Goal: Task Accomplishment & Management: Complete application form

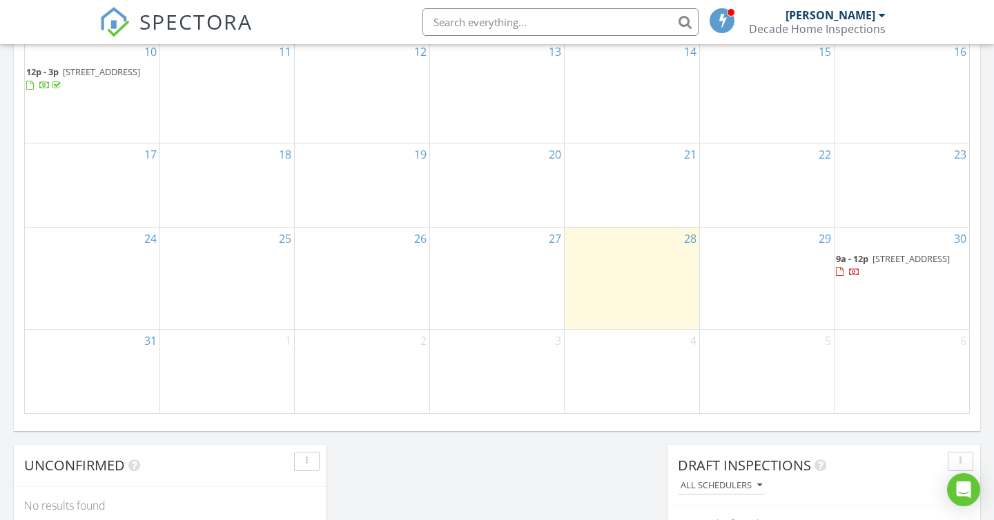
scroll to position [854, 0]
click at [485, 364] on div "3" at bounding box center [497, 371] width 134 height 84
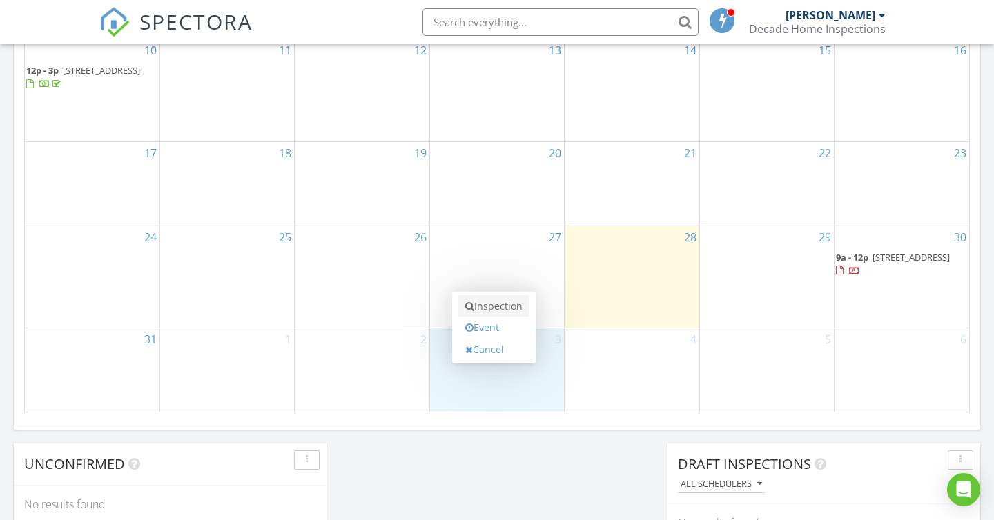
click at [502, 304] on link "Inspection" at bounding box center [493, 306] width 71 height 22
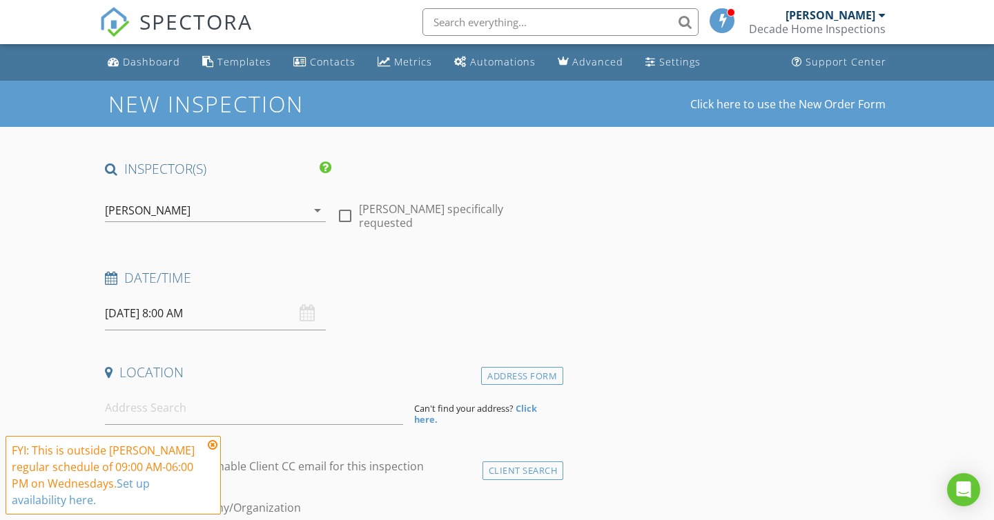
click at [306, 315] on div "[DATE] 8:00 AM" at bounding box center [215, 314] width 221 height 34
click at [191, 312] on input "2025/09/03 8:00 AM" at bounding box center [215, 314] width 221 height 34
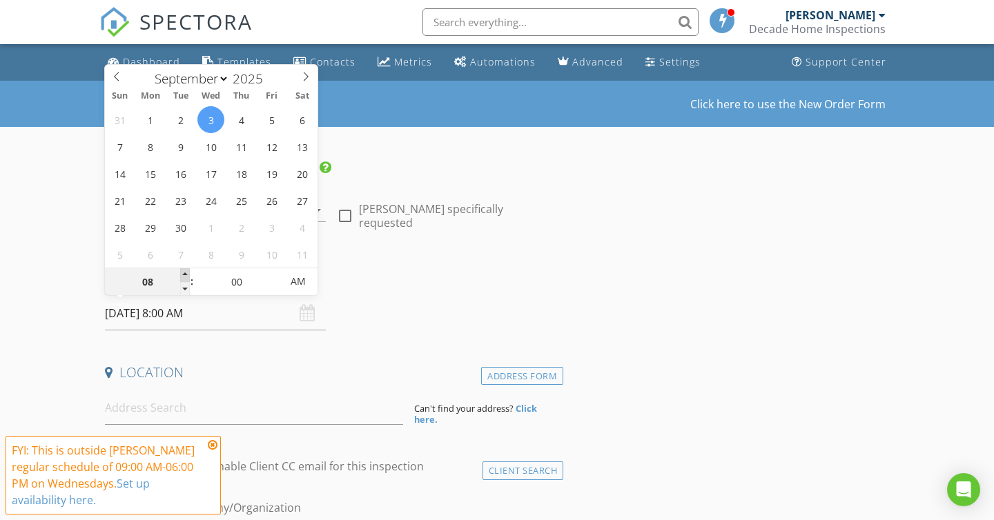
type input "09"
type input "2025/09/03 9:00 AM"
click at [183, 274] on span at bounding box center [185, 275] width 10 height 14
type input "10"
type input "2025/09/03 10:00 AM"
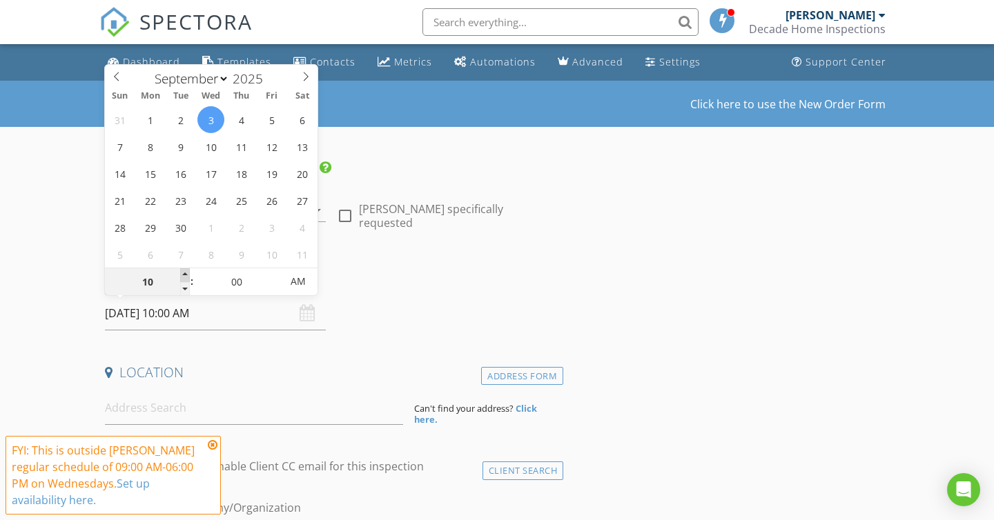
click at [183, 274] on span at bounding box center [185, 275] width 10 height 14
type input "11"
type input "2025/09/03 11:00 AM"
click at [183, 274] on span at bounding box center [185, 275] width 10 height 14
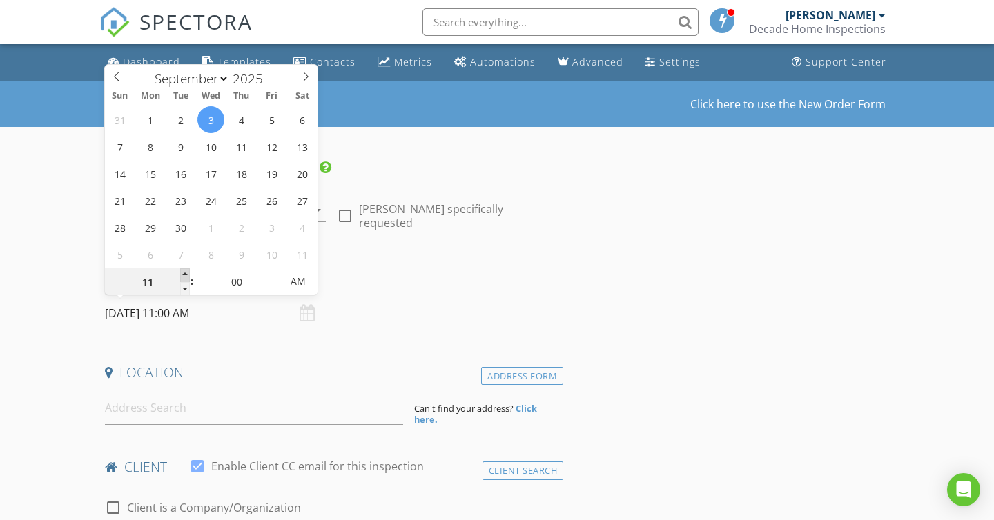
type input "12"
type input "[DATE] 12:00 PM"
click at [183, 274] on span at bounding box center [185, 275] width 10 height 14
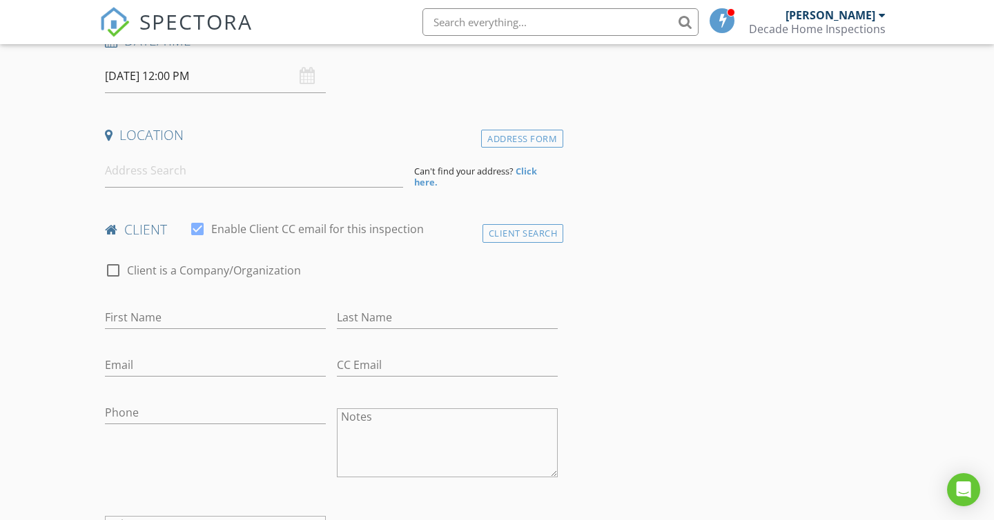
scroll to position [247, 0]
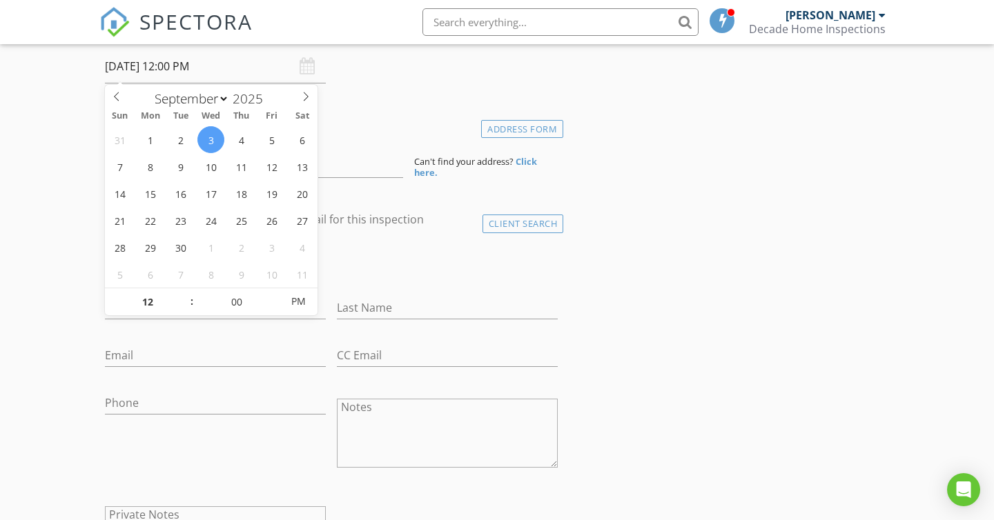
click at [386, 275] on div "check_box_outline_blank Client is a Company/Organization" at bounding box center [331, 268] width 453 height 36
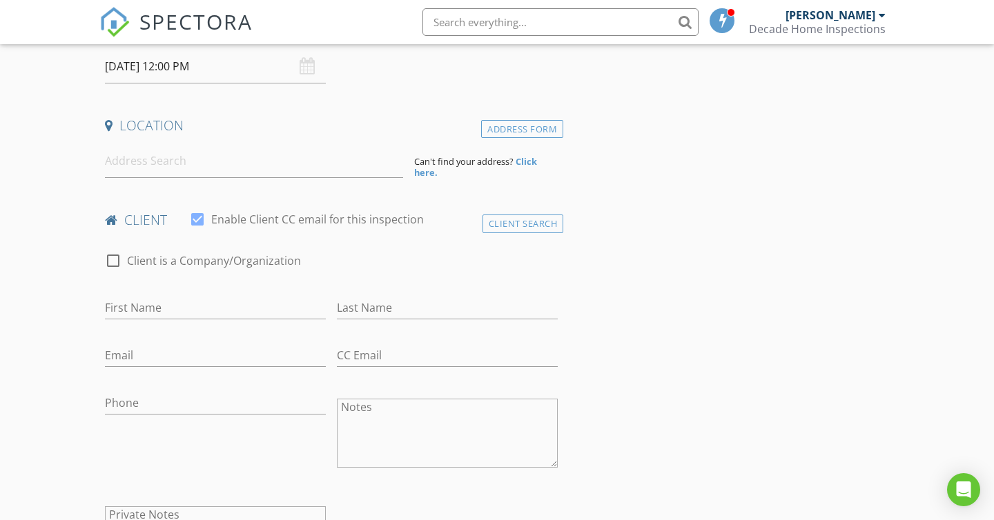
scroll to position [202, 0]
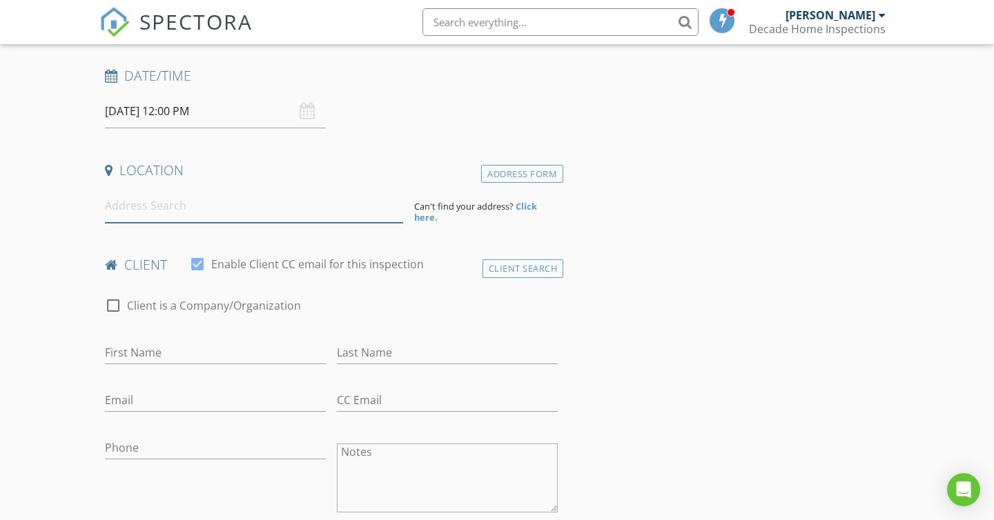
click at [185, 208] on input at bounding box center [254, 206] width 298 height 34
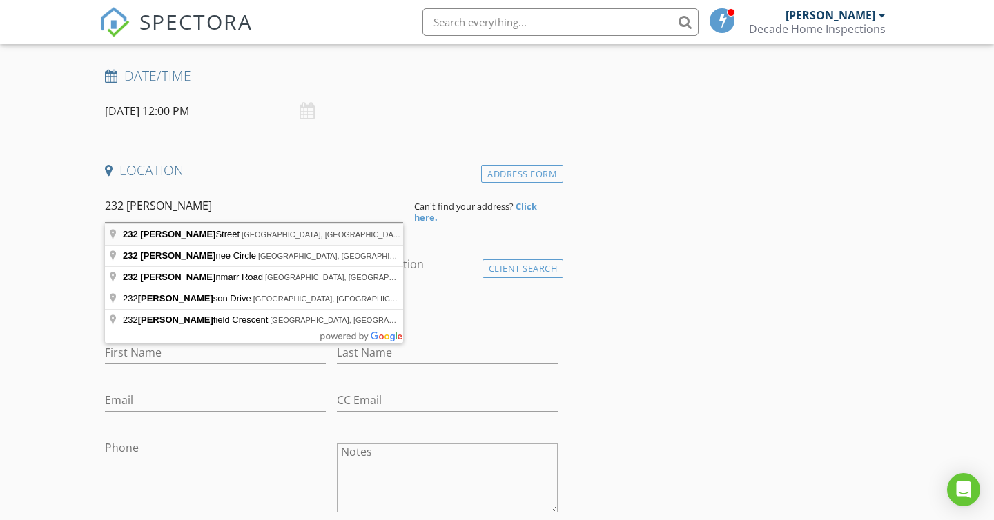
type input "232 Shaw Street, Toronto, ON, Canada"
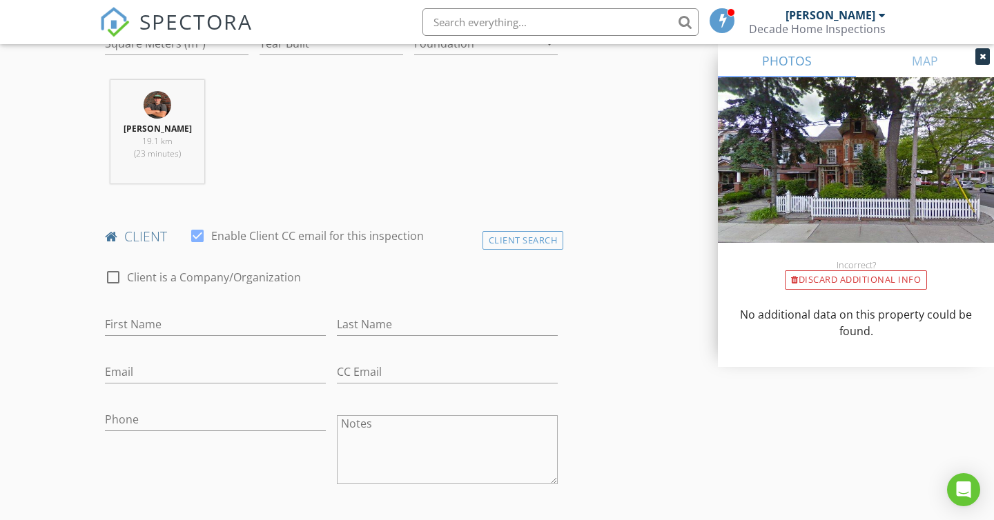
scroll to position [535, 0]
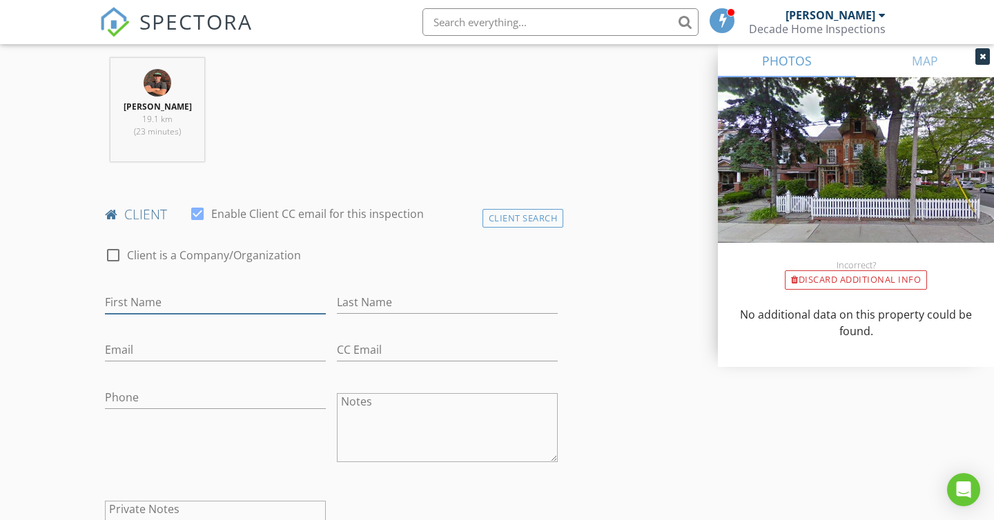
click at [168, 302] on input "First Name" at bounding box center [215, 302] width 221 height 23
drag, startPoint x: 231, startPoint y: 300, endPoint x: 135, endPoint y: 300, distance: 95.2
click at [135, 300] on input "[PERSON_NAME]" at bounding box center [215, 302] width 221 height 23
type input "Cara"
click at [367, 301] on input "Last Name" at bounding box center [447, 302] width 221 height 23
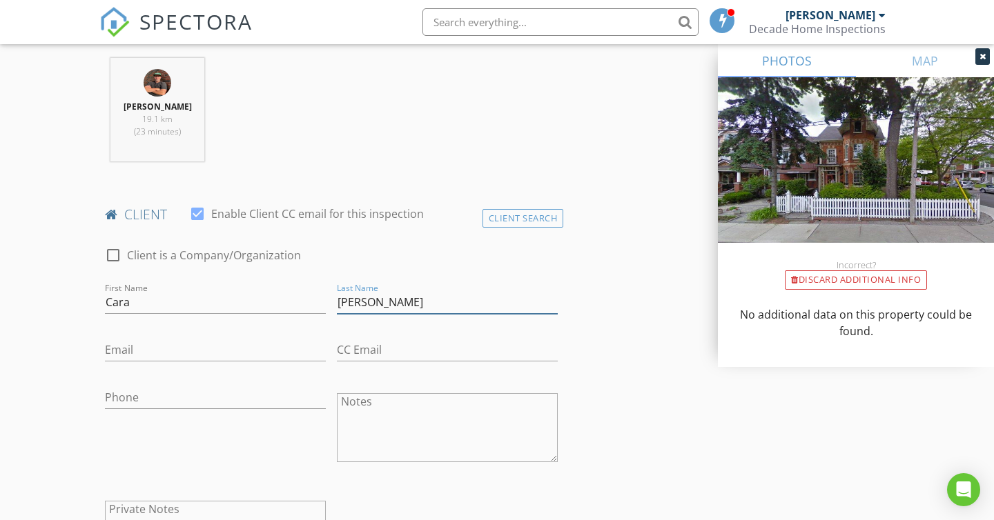
type input "[PERSON_NAME]"
click at [284, 344] on input "Email" at bounding box center [215, 350] width 221 height 23
click at [522, 215] on div "Client Search" at bounding box center [522, 218] width 81 height 19
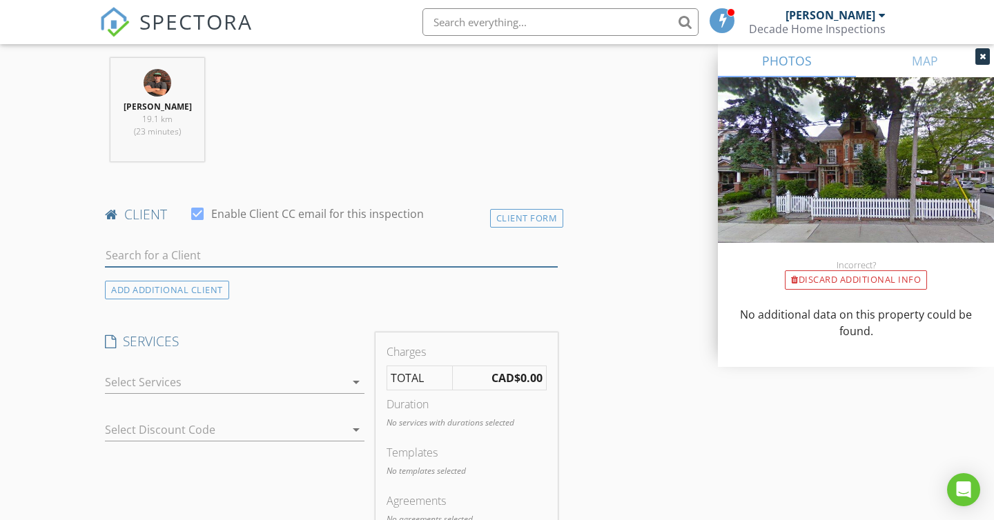
click at [283, 254] on input "text" at bounding box center [331, 255] width 453 height 23
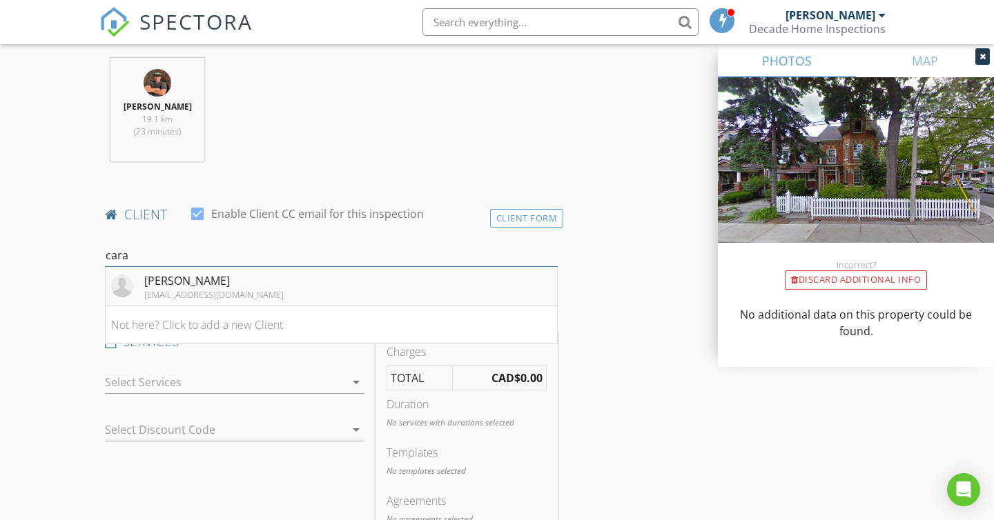
type input "cara"
click at [255, 288] on li "Cara Carney caracarney@royallepage.ca" at bounding box center [331, 286] width 451 height 39
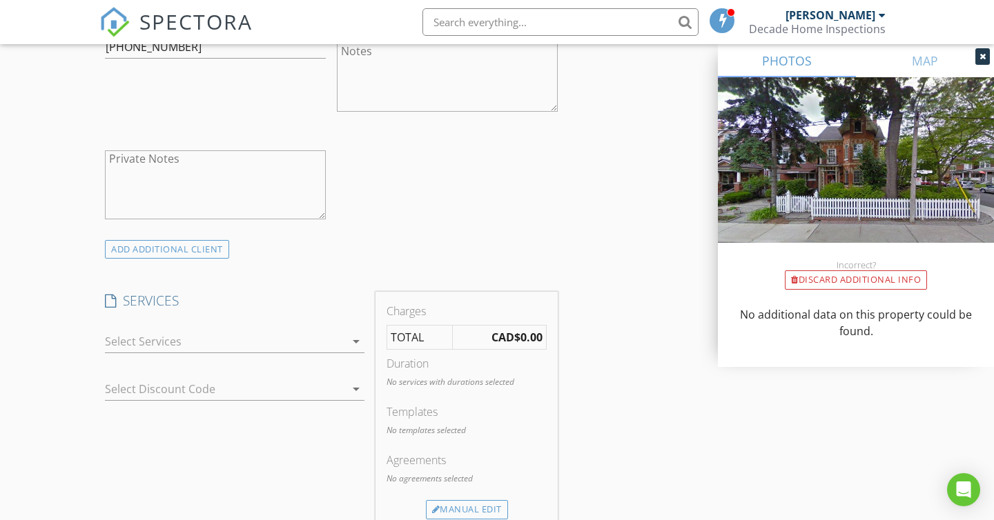
scroll to position [886, 0]
click at [321, 344] on div at bounding box center [225, 341] width 240 height 22
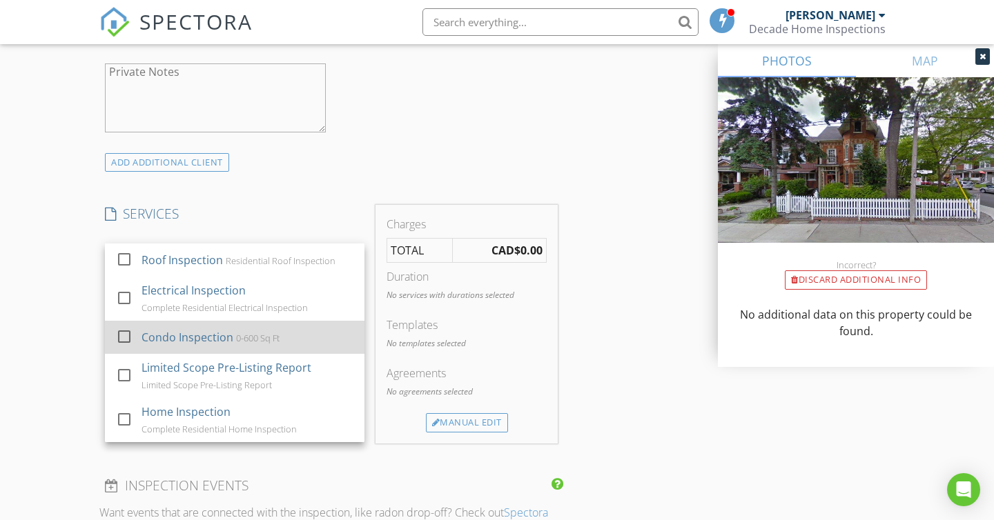
scroll to position [975, 0]
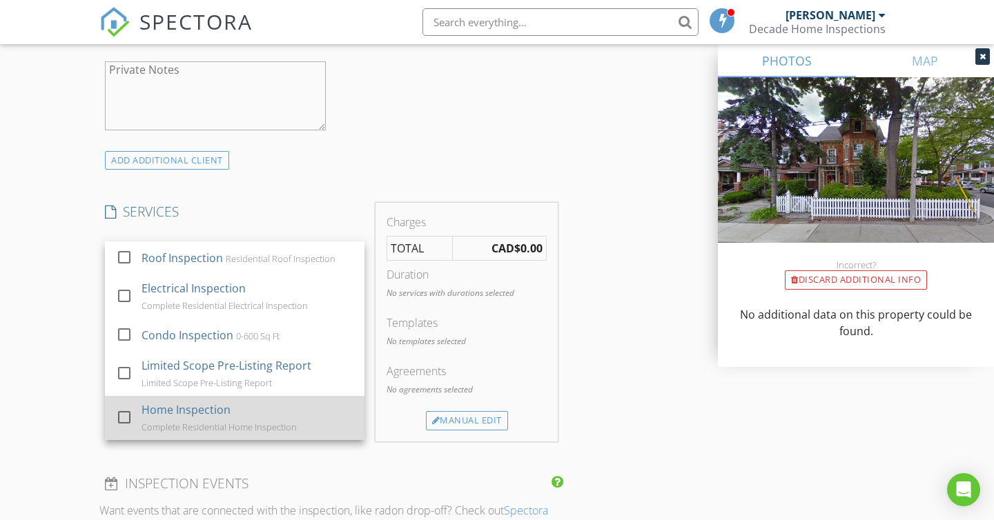
click at [171, 423] on div "Complete Residential Home Inspection" at bounding box center [218, 427] width 155 height 11
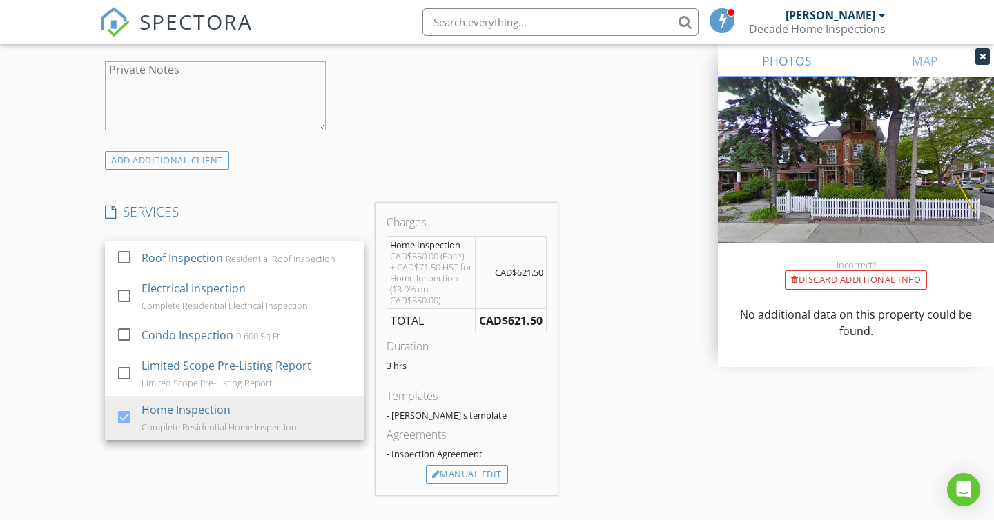
click at [319, 198] on div "INSPECTOR(S) check_box Nick Phillips PRIMARY Nick Phillips arrow_drop_down chec…" at bounding box center [331, 304] width 464 height 2236
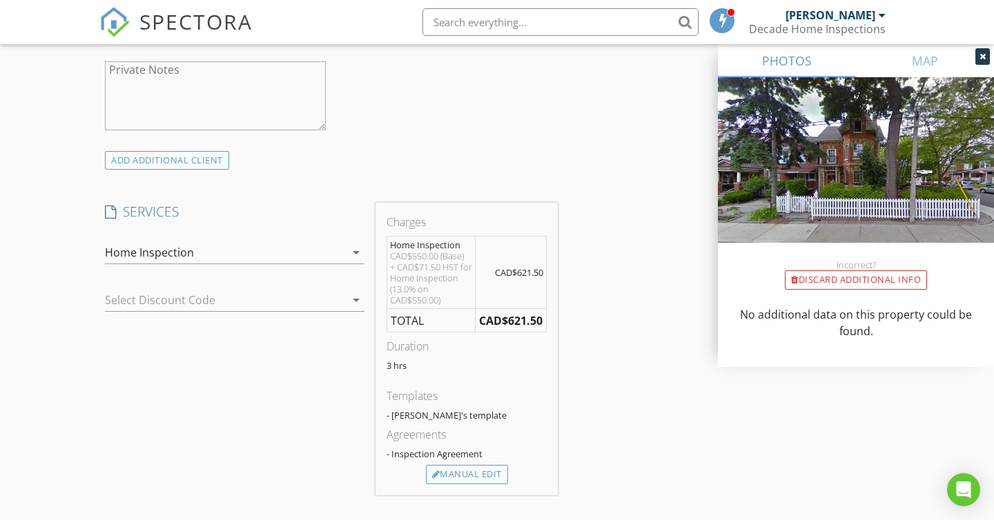
click at [351, 250] on icon "arrow_drop_down" at bounding box center [356, 252] width 17 height 17
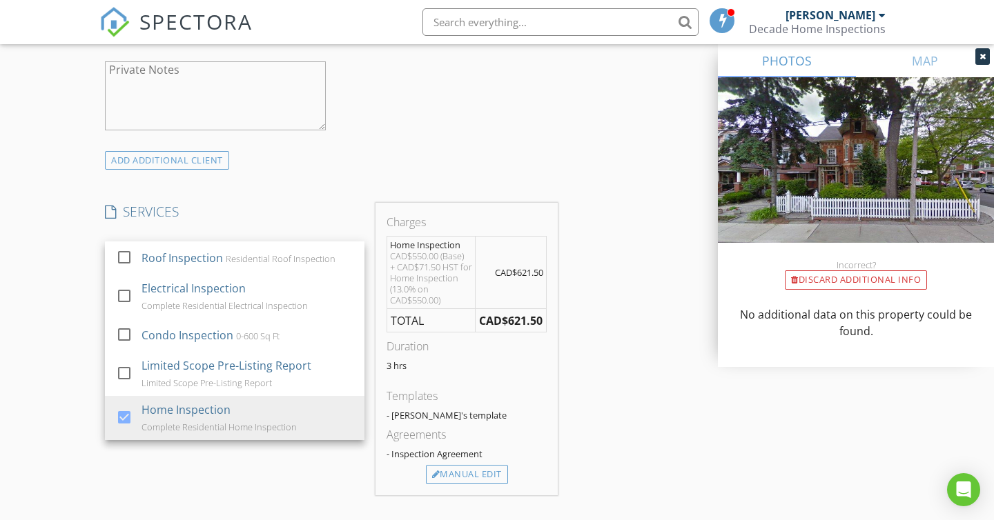
click at [288, 205] on h4 "SERVICES" at bounding box center [235, 212] width 260 height 18
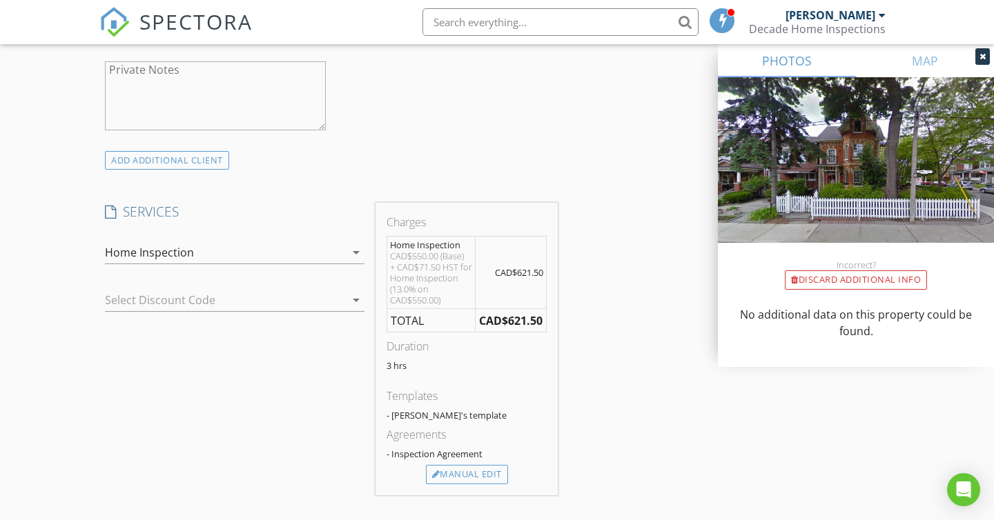
click at [115, 215] on icon at bounding box center [110, 212] width 11 height 13
click at [454, 473] on div "Manual Edit" at bounding box center [467, 474] width 82 height 19
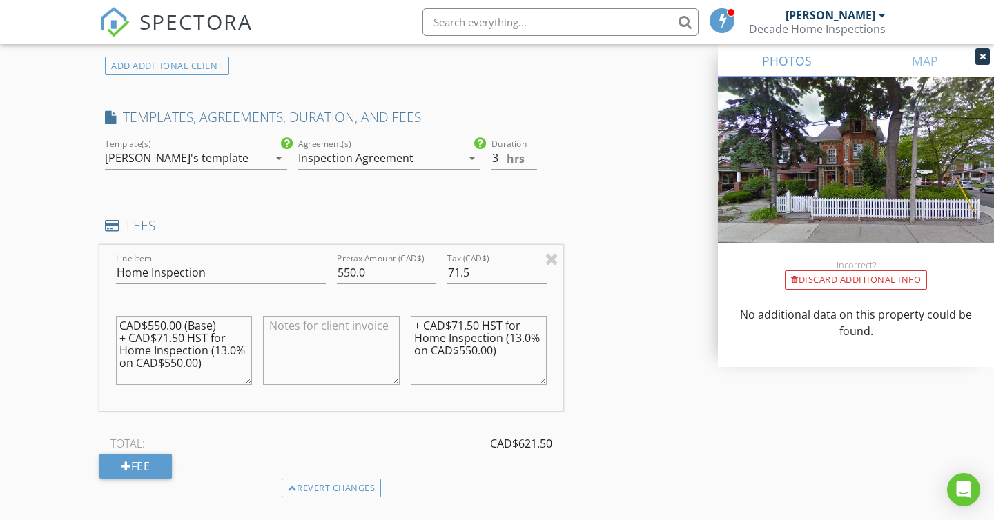
scroll to position [1070, 0]
click at [431, 267] on input "550.01" at bounding box center [386, 272] width 99 height 23
click at [431, 267] on input "550.02" at bounding box center [386, 272] width 99 height 23
click at [429, 275] on input "550.01" at bounding box center [386, 272] width 99 height 23
type input "550"
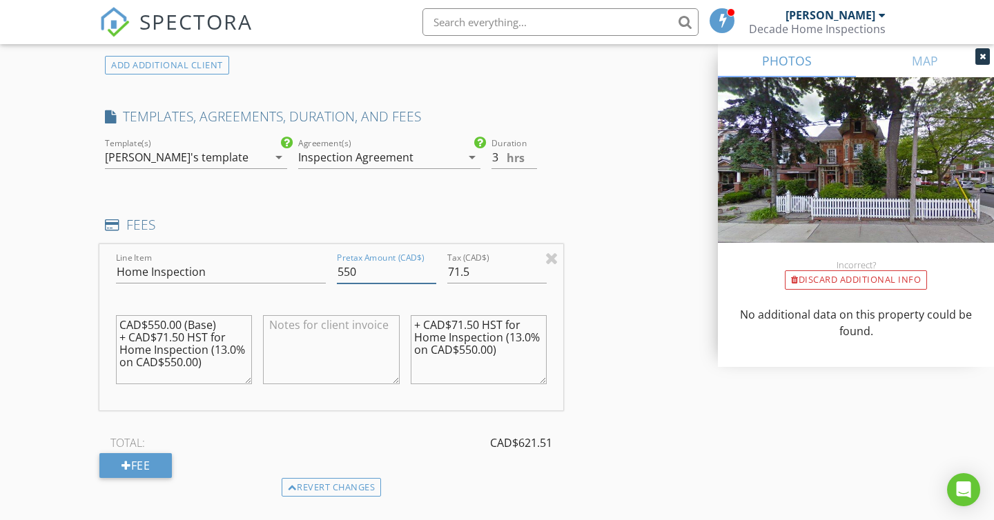
click at [429, 275] on input "550" at bounding box center [386, 272] width 99 height 23
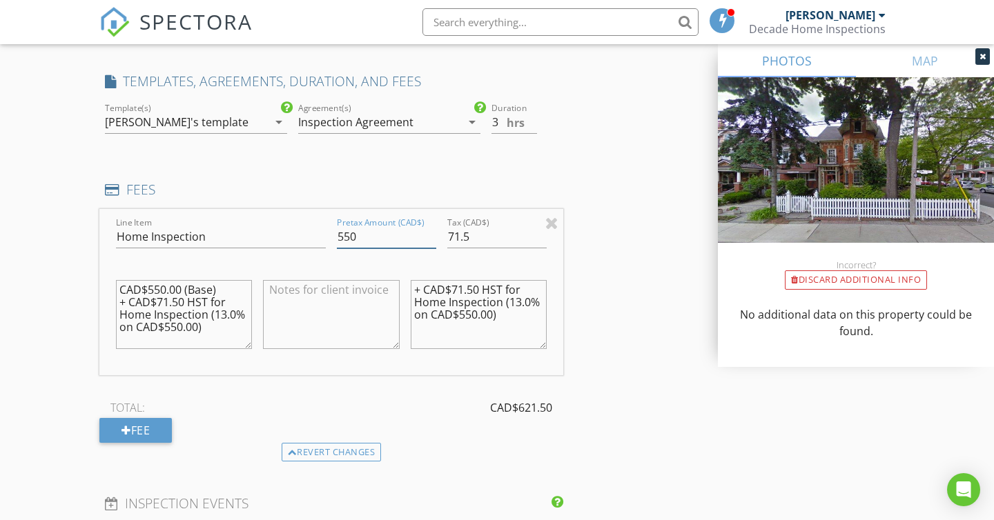
scroll to position [1126, 0]
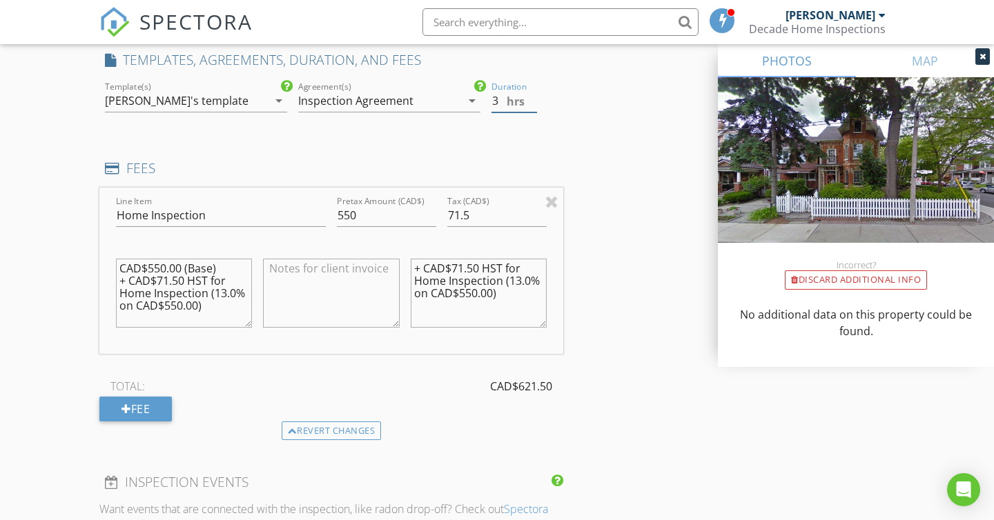
click at [496, 98] on input "3" at bounding box center [514, 101] width 46 height 23
type input "4"
drag, startPoint x: 366, startPoint y: 212, endPoint x: 335, endPoint y: 213, distance: 31.1
click at [334, 213] on div "Pretax Amount (CAD$) 550" at bounding box center [386, 217] width 110 height 48
type input "850"
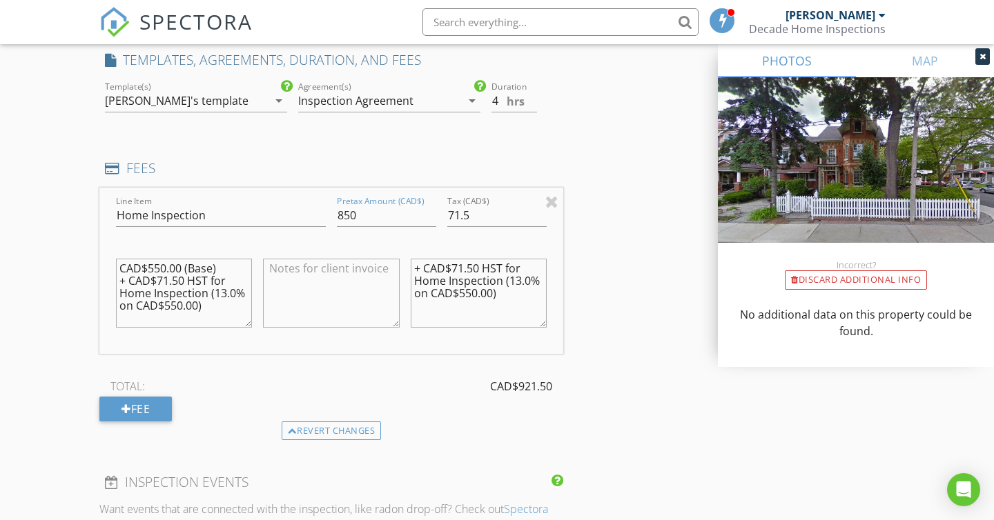
click at [475, 202] on div "Tax (CAD$) 71.5" at bounding box center [496, 218] width 99 height 45
click at [471, 218] on input "71.5" at bounding box center [496, 215] width 99 height 23
type input "7"
type input "110.50"
click at [387, 378] on div "TOTAL: CAD$960.50" at bounding box center [331, 386] width 464 height 21
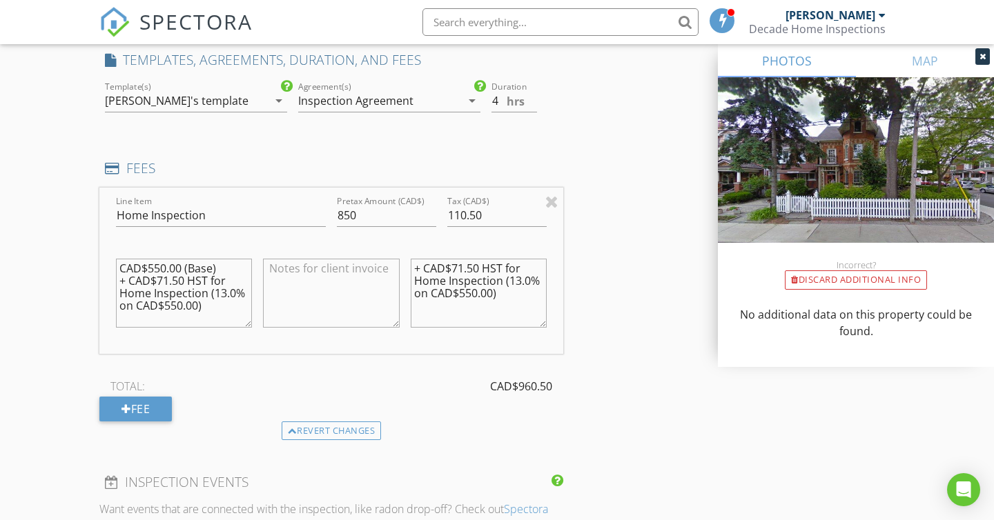
click at [300, 382] on div "TOTAL: CAD$960.50" at bounding box center [331, 386] width 464 height 21
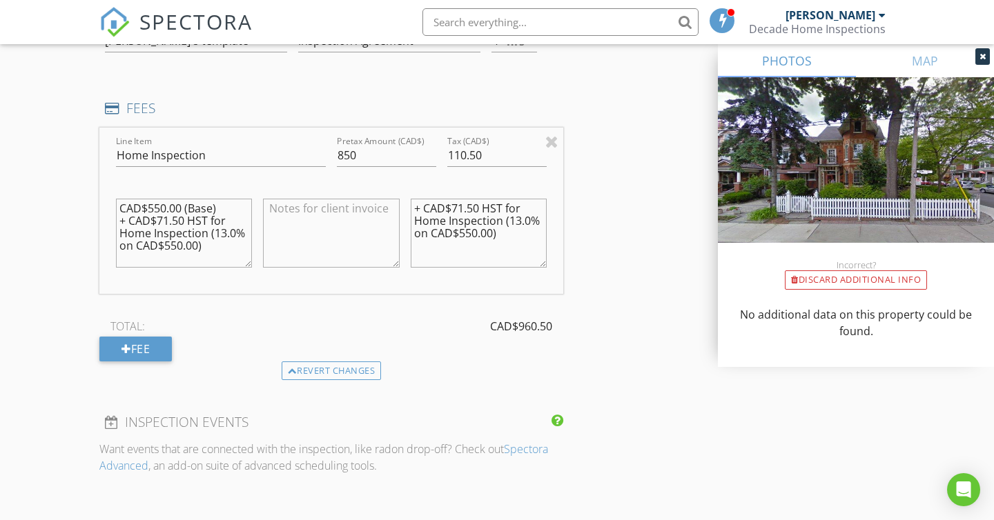
scroll to position [1188, 0]
type input "0"
click at [552, 139] on div at bounding box center [551, 139] width 13 height 17
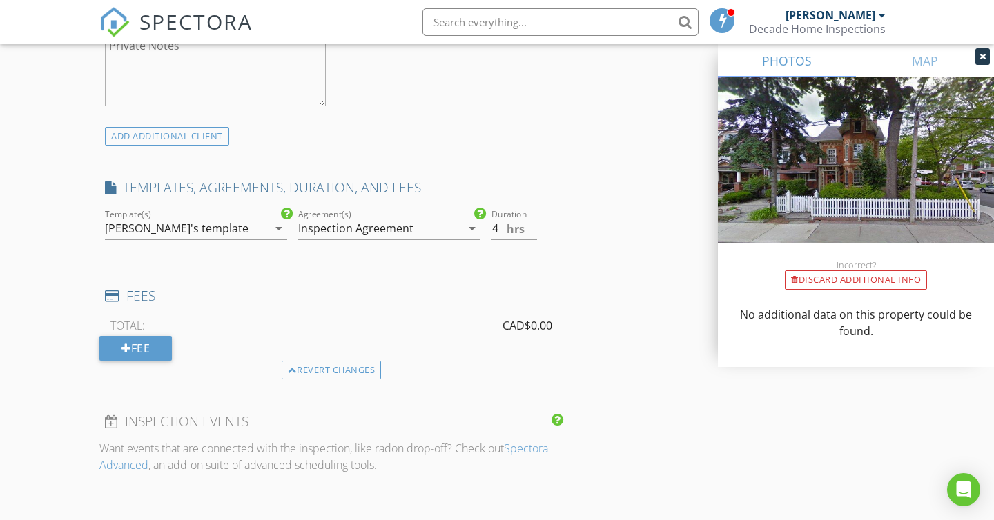
scroll to position [988, 0]
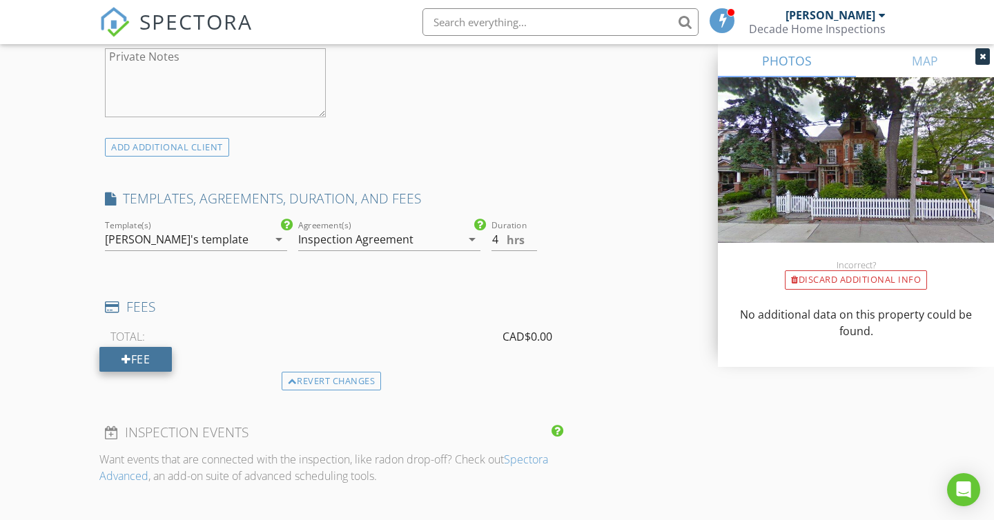
click at [148, 359] on div "Fee" at bounding box center [135, 359] width 72 height 25
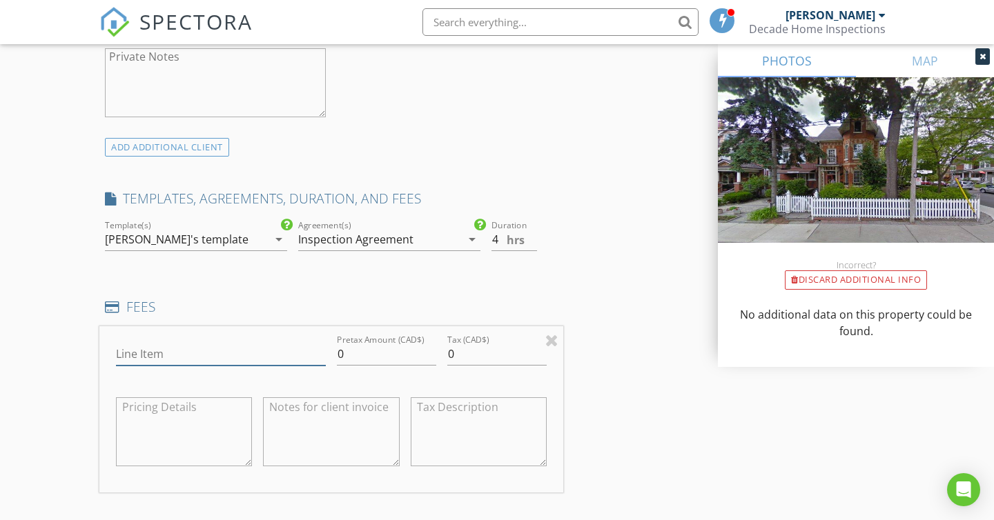
click at [225, 357] on input "Line Item" at bounding box center [221, 354] width 210 height 23
type input "H"
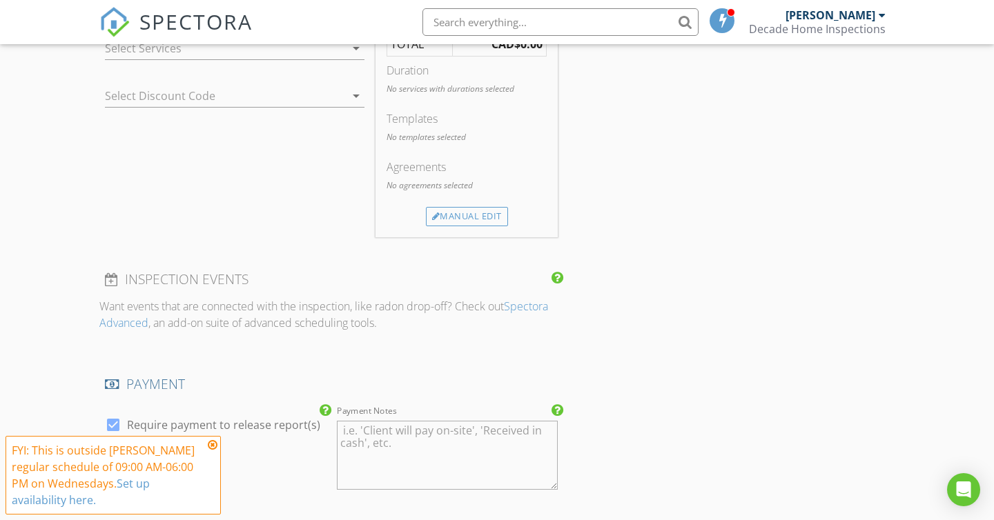
scroll to position [889, 0]
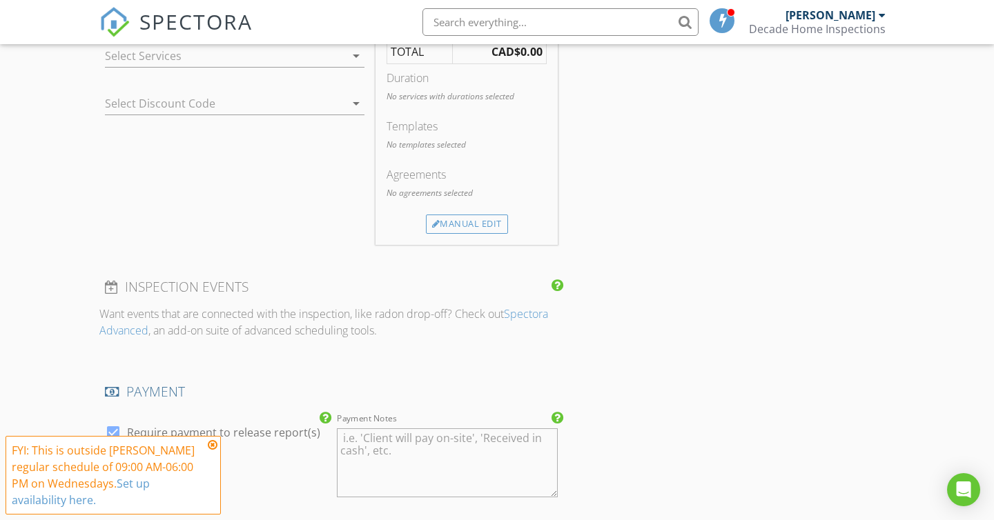
click at [217, 443] on icon at bounding box center [213, 445] width 10 height 11
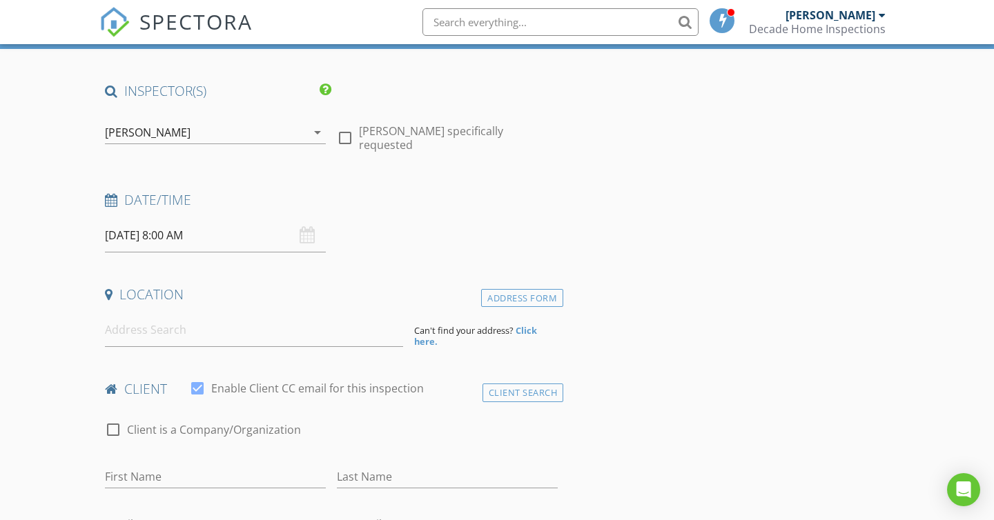
scroll to position [79, 0]
click at [238, 237] on input "2025/09/03 8:00 AM" at bounding box center [215, 235] width 221 height 34
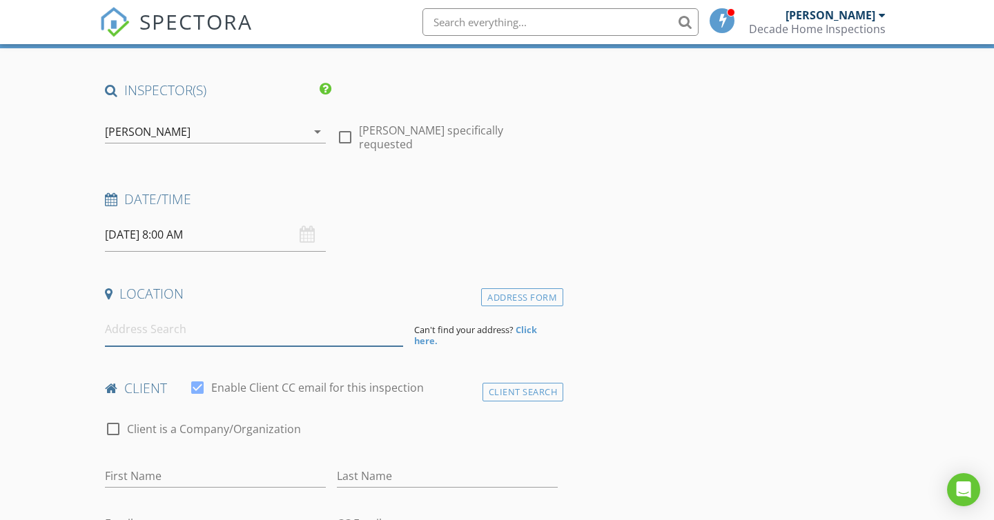
click at [218, 329] on input at bounding box center [254, 330] width 298 height 34
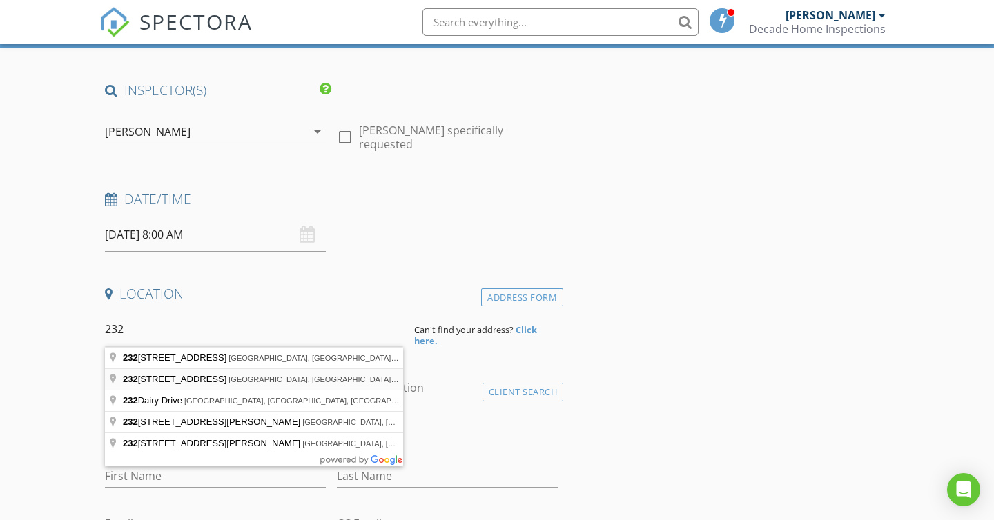
type input "2323 Eglinton Avenue East, Scarborough, ON, Canada"
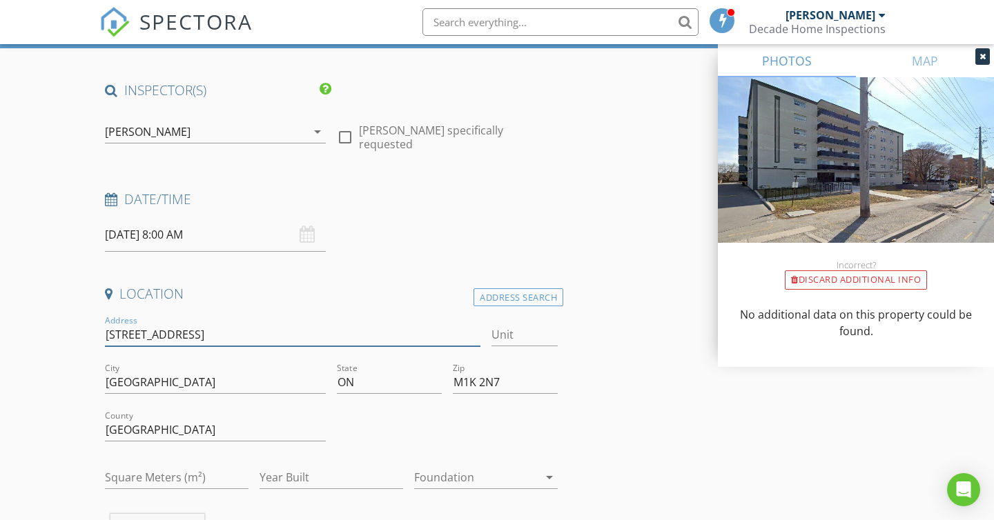
drag, startPoint x: 220, startPoint y: 329, endPoint x: 84, endPoint y: 330, distance: 136.7
type input "232 [PERSON_NAME]"
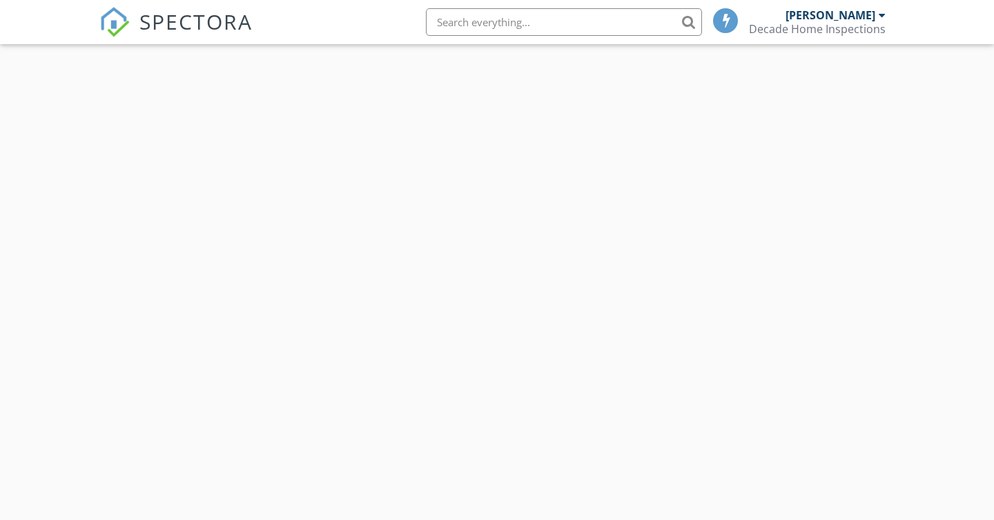
select select "8"
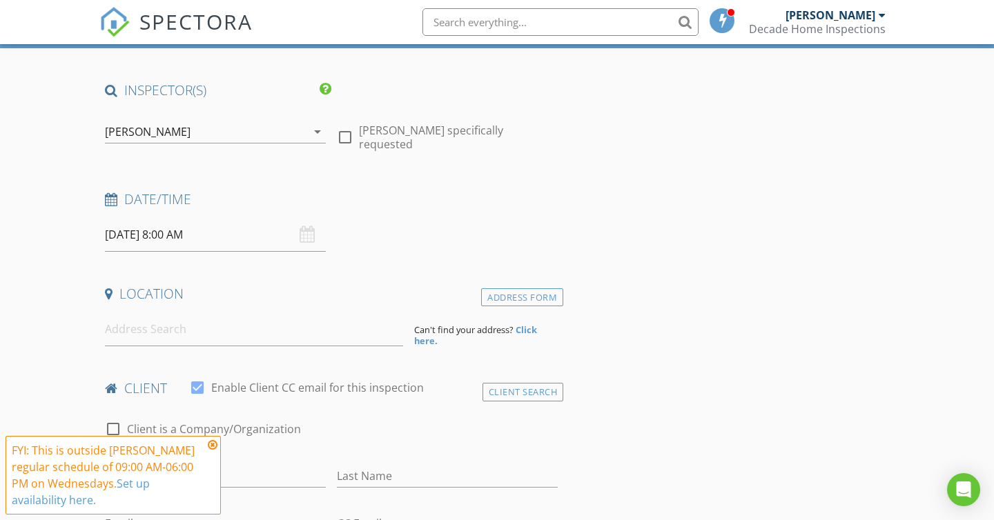
click at [197, 238] on input "[DATE] 8:00 AM" at bounding box center [215, 235] width 221 height 34
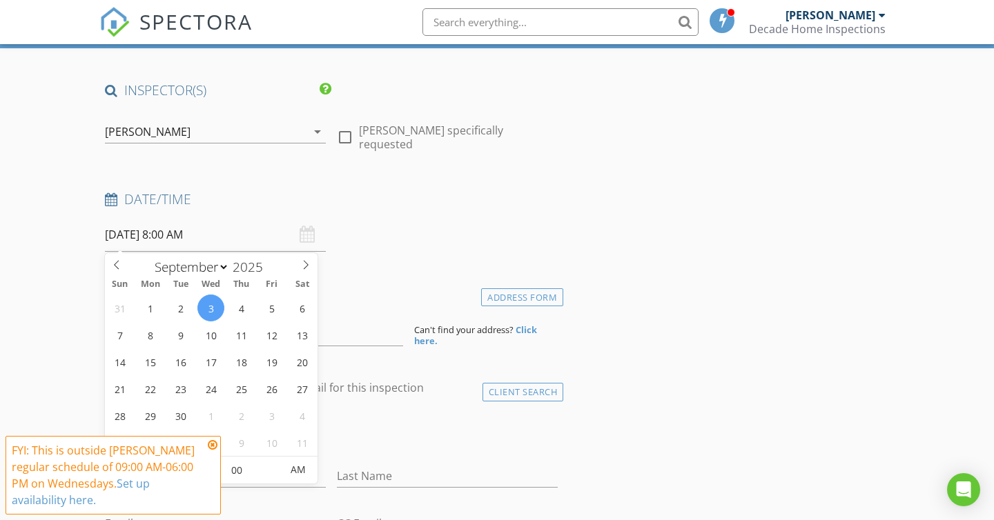
click at [211, 442] on icon at bounding box center [213, 445] width 10 height 11
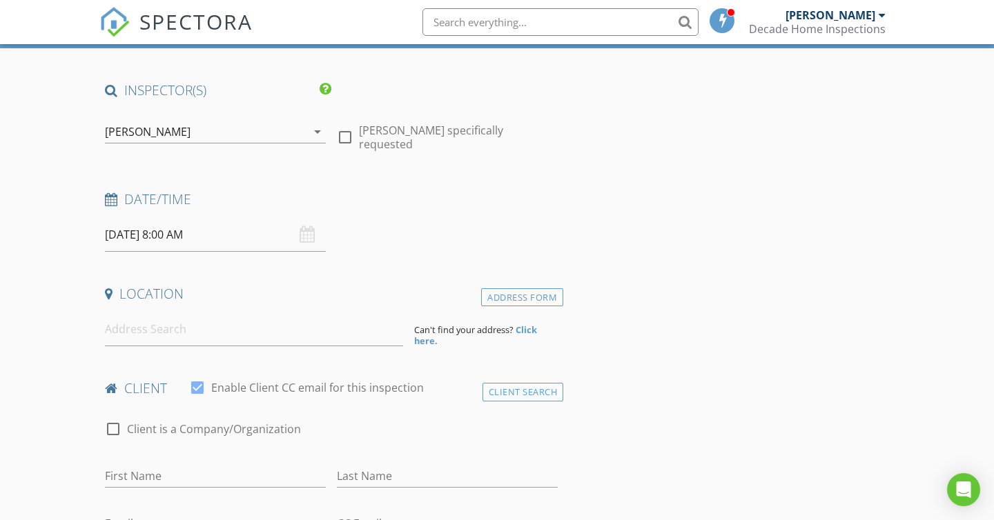
click at [180, 242] on input "2025/09/03 8:00 AM" at bounding box center [215, 235] width 221 height 34
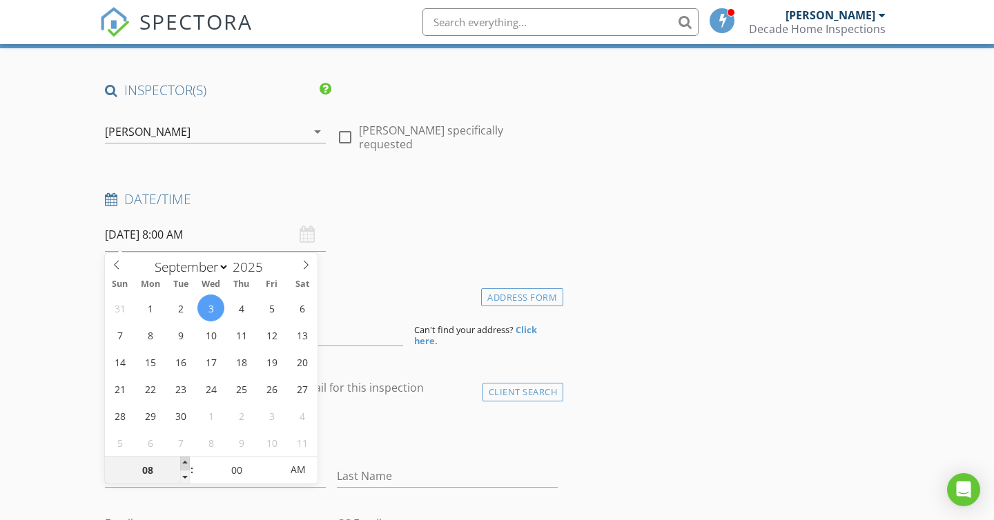
type input "09"
type input "2025/09/03 9:00 AM"
click at [184, 462] on span at bounding box center [185, 464] width 10 height 14
type input "10"
type input "2025/09/03 10:00 AM"
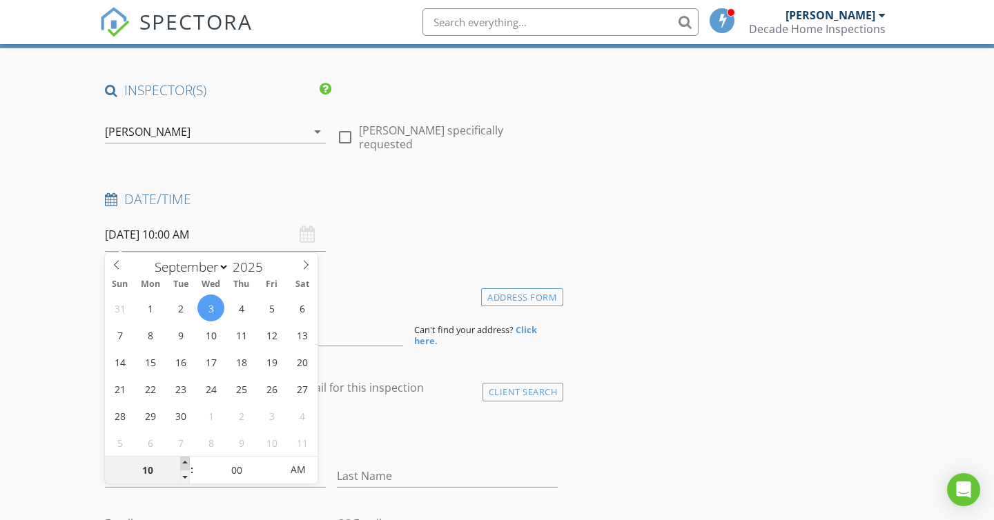
click at [184, 462] on span at bounding box center [185, 464] width 10 height 14
type input "11"
type input "2025/09/03 11:00 AM"
click at [184, 462] on span at bounding box center [185, 464] width 10 height 14
type input "12"
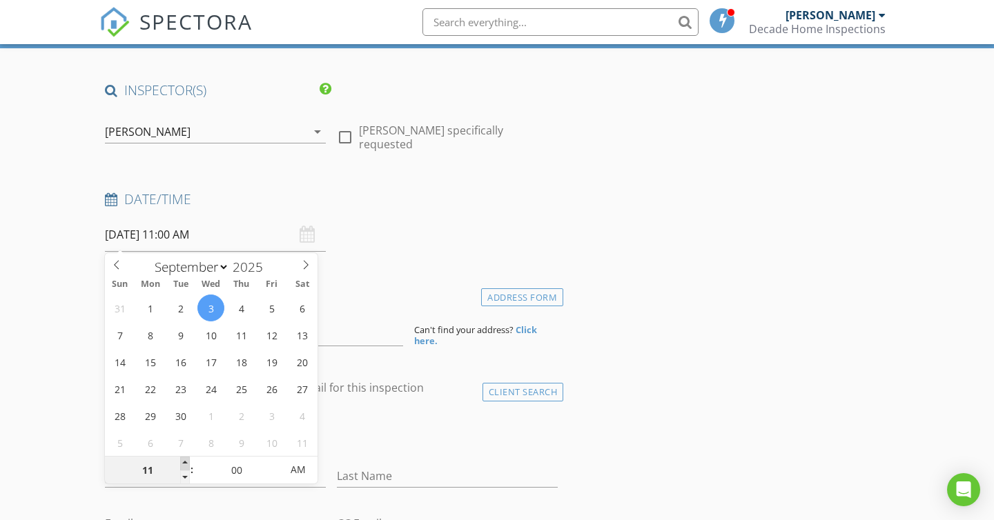
type input "[DATE] 12:00 PM"
click at [184, 462] on span at bounding box center [185, 464] width 10 height 14
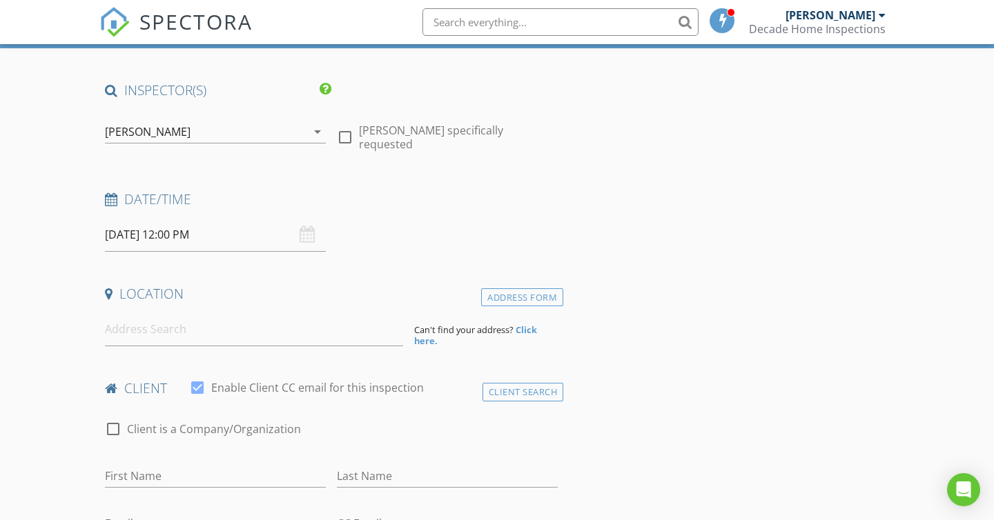
click at [349, 294] on h4 "Location" at bounding box center [331, 294] width 453 height 18
click at [202, 341] on input at bounding box center [254, 330] width 298 height 34
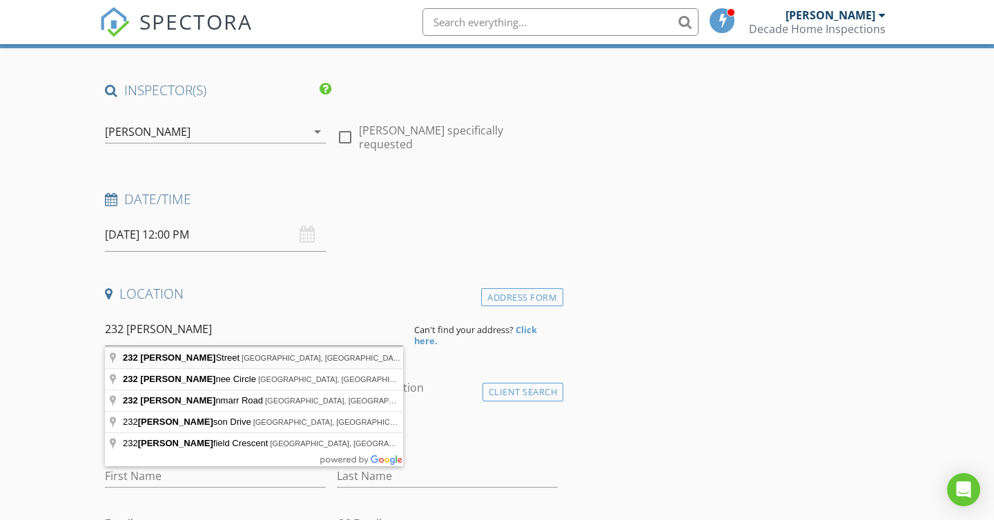
type input "[STREET_ADDRESS][PERSON_NAME]"
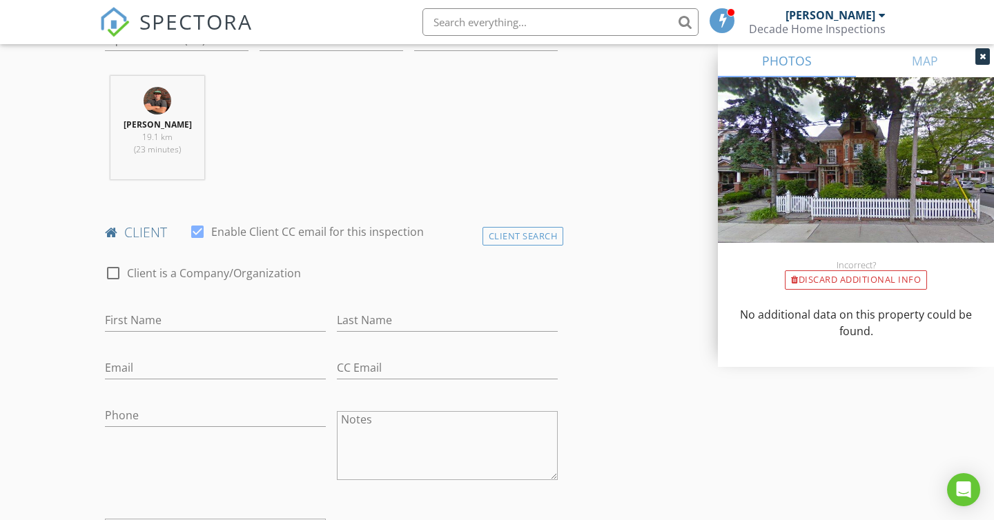
scroll to position [526, 0]
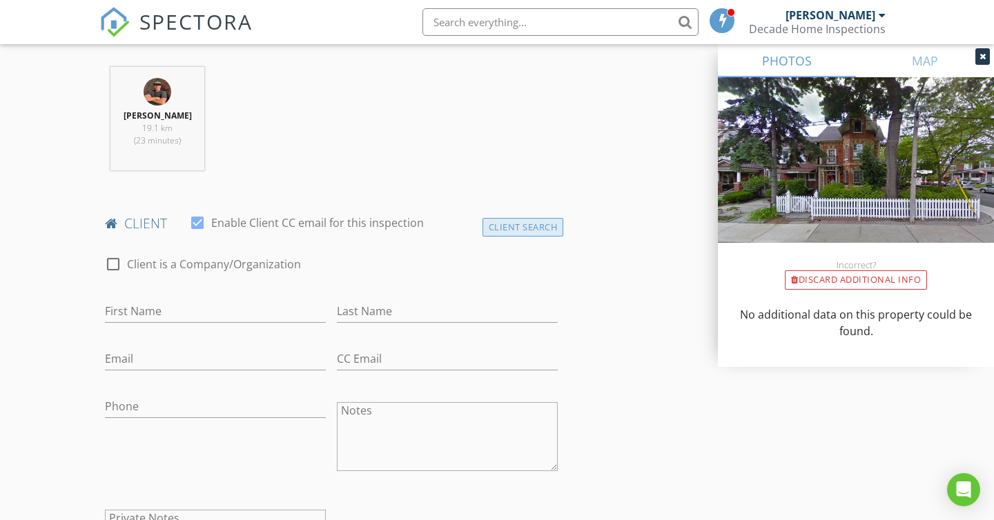
click at [517, 220] on div "Client Search" at bounding box center [522, 227] width 81 height 19
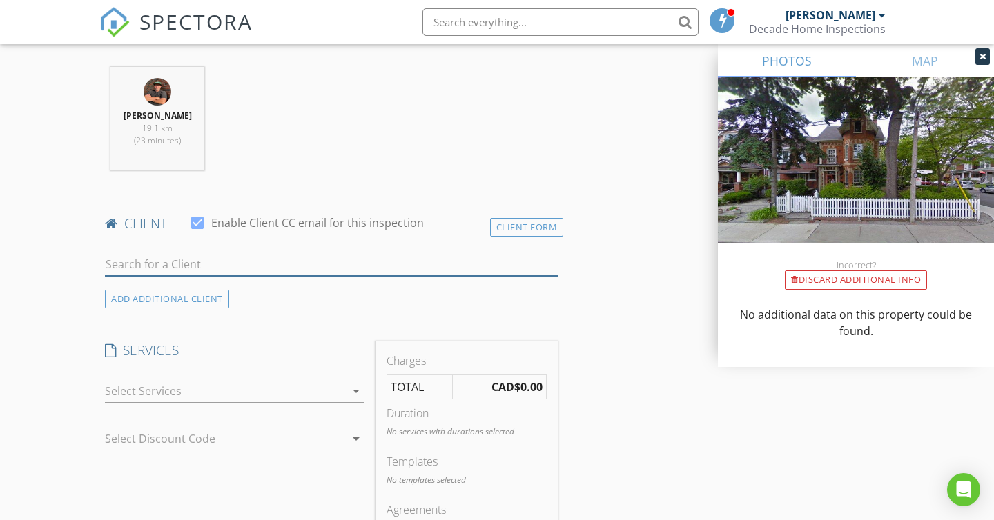
click at [485, 266] on input "text" at bounding box center [331, 264] width 453 height 23
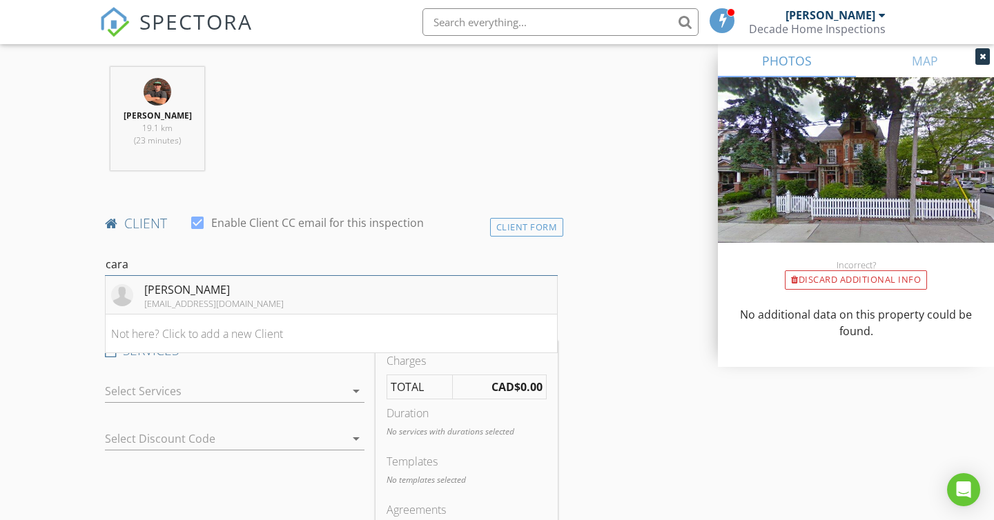
type input "cara"
click at [269, 304] on li "[PERSON_NAME] [EMAIL_ADDRESS][DOMAIN_NAME]" at bounding box center [331, 295] width 451 height 39
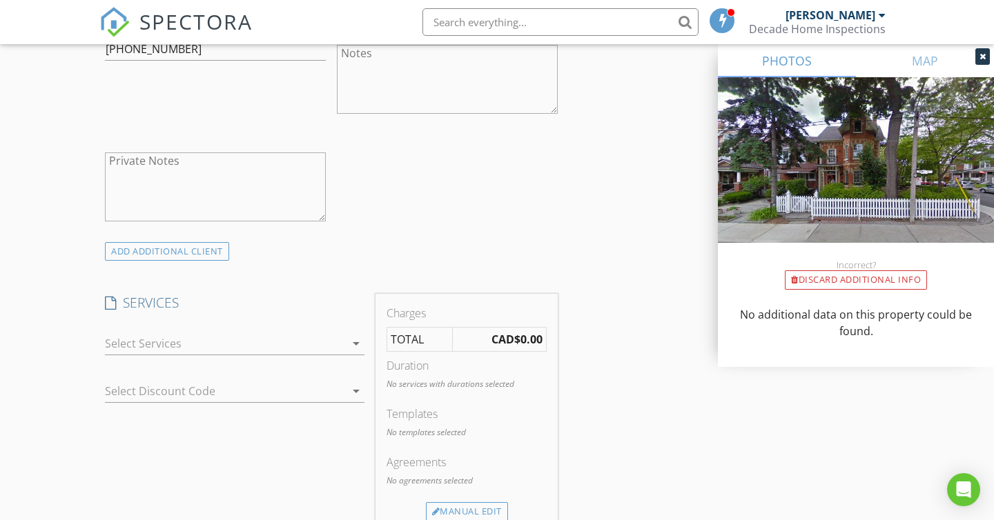
scroll to position [885, 0]
click at [310, 346] on div at bounding box center [225, 342] width 240 height 22
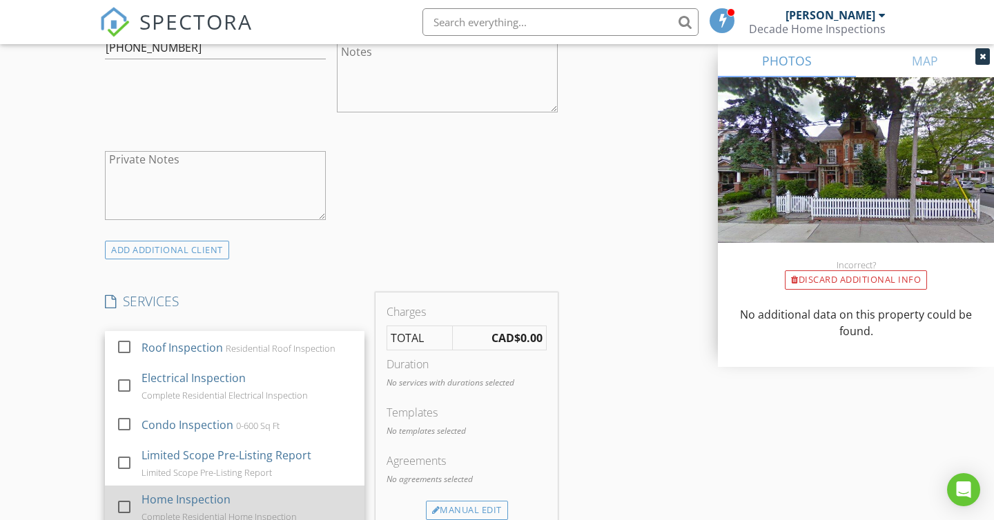
click at [211, 499] on div "Home Inspection" at bounding box center [185, 499] width 89 height 17
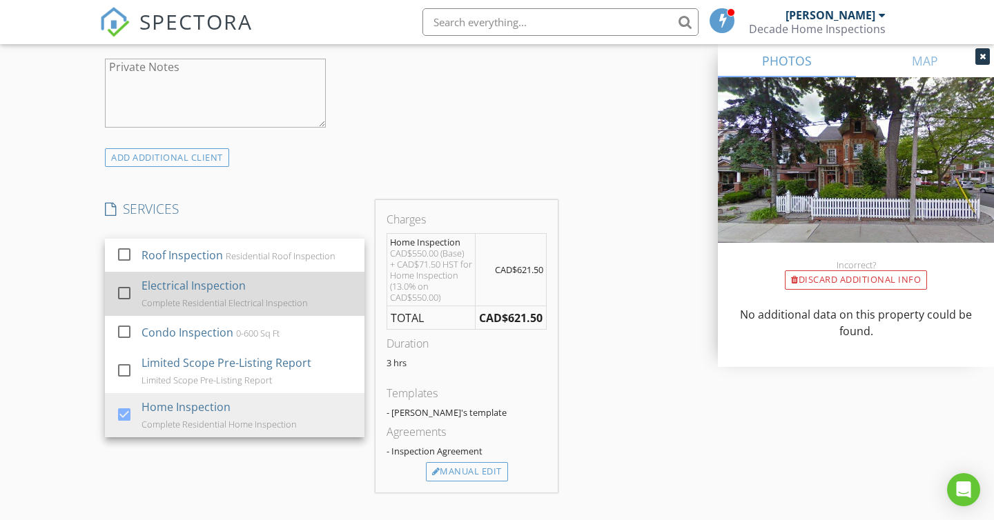
scroll to position [986, 0]
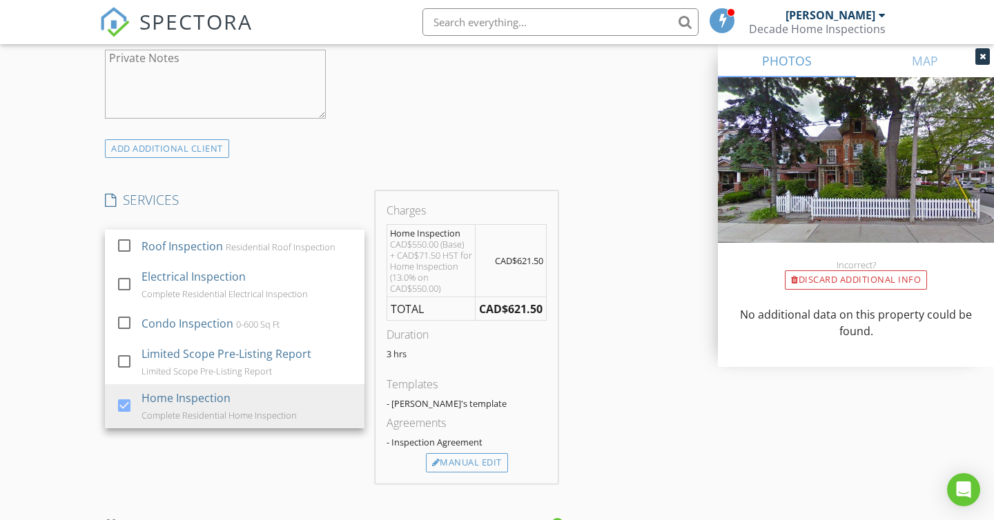
click at [306, 466] on div "SERVICES check_box_outline_blank Roof Inspection Residential Roof Inspection ch…" at bounding box center [234, 337] width 271 height 293
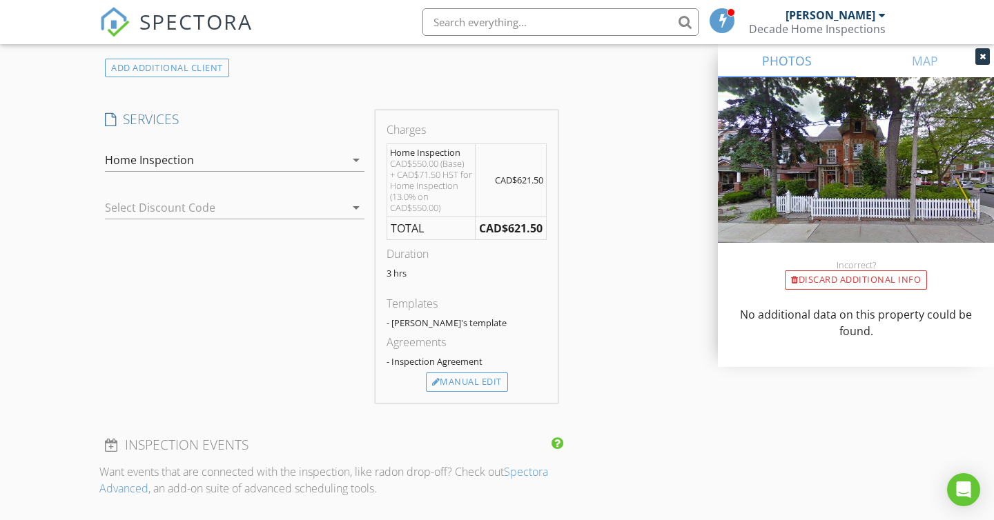
scroll to position [1049, 0]
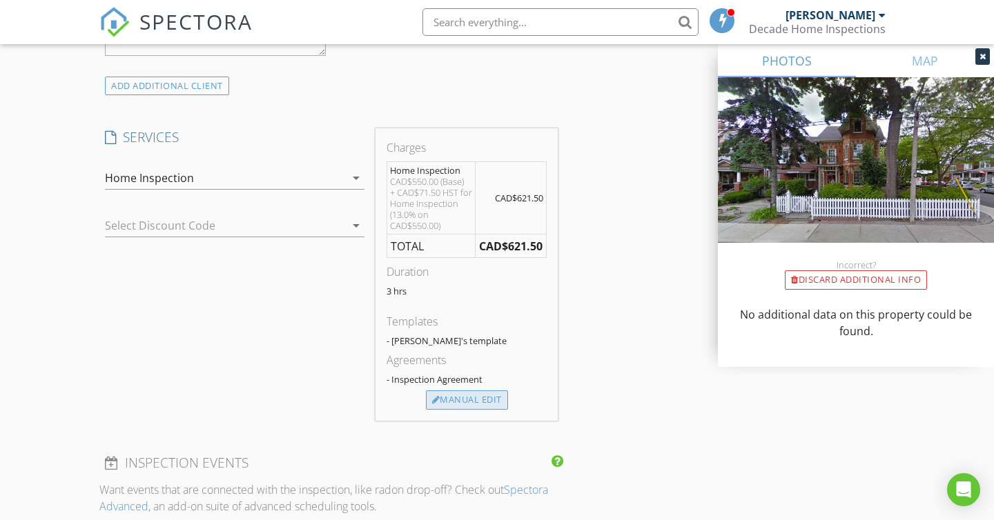
click at [462, 402] on div "Manual Edit" at bounding box center [467, 400] width 82 height 19
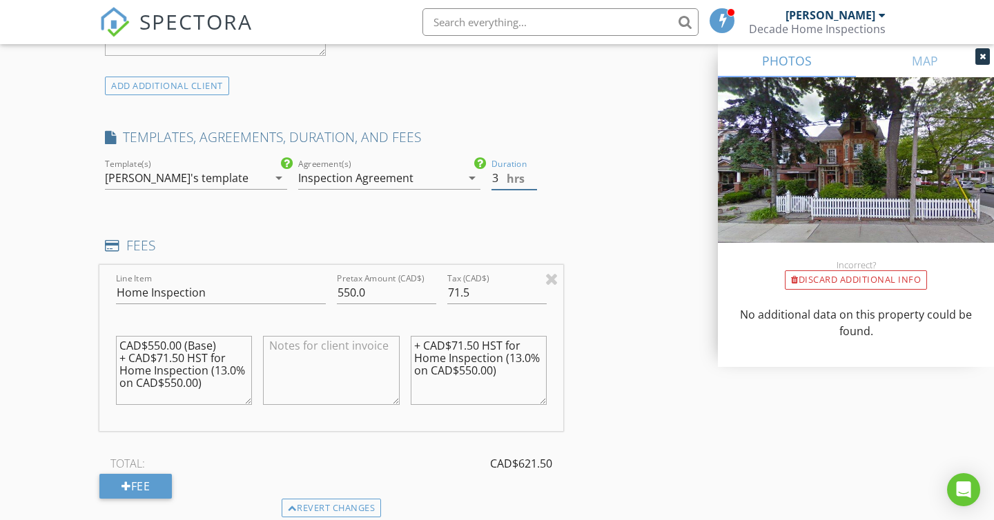
click at [505, 177] on input "3" at bounding box center [514, 178] width 46 height 23
click at [530, 176] on input "3.5" at bounding box center [514, 178] width 46 height 23
type input "4"
click at [531, 174] on input "4" at bounding box center [514, 178] width 46 height 23
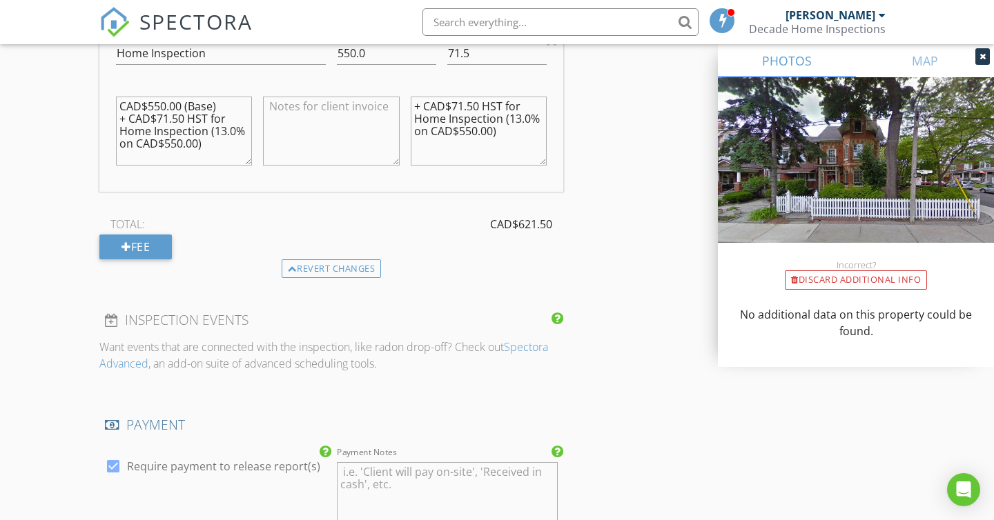
scroll to position [1297, 0]
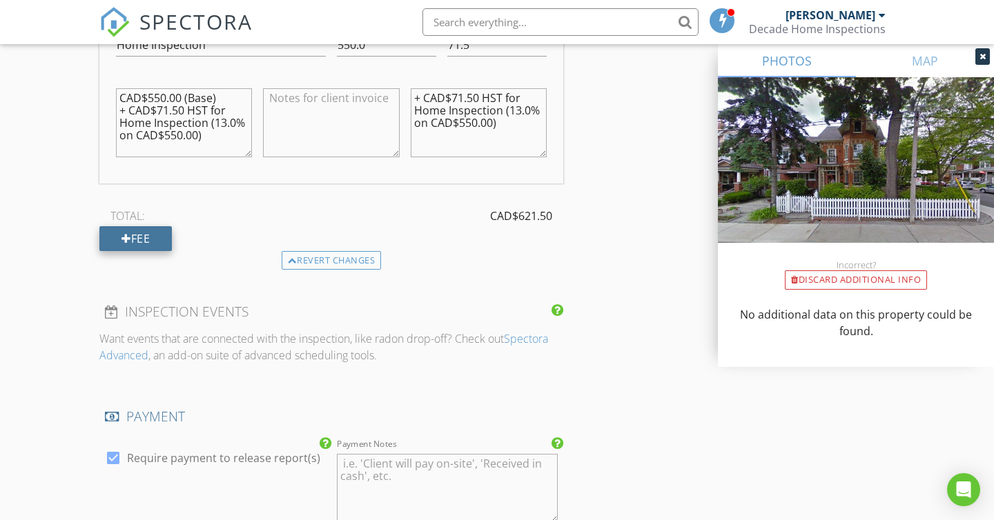
click at [156, 231] on div "Fee" at bounding box center [135, 238] width 72 height 25
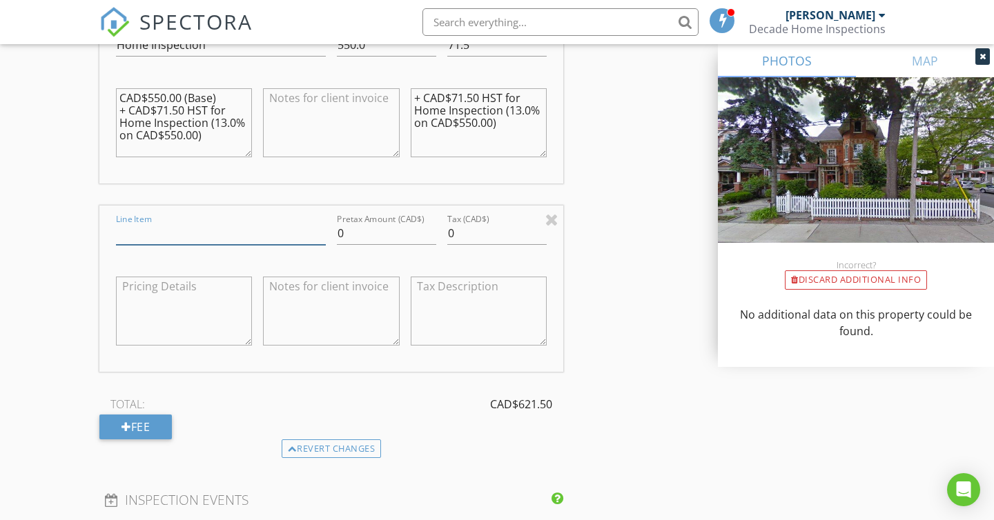
click at [215, 233] on input "Line Item" at bounding box center [221, 233] width 210 height 23
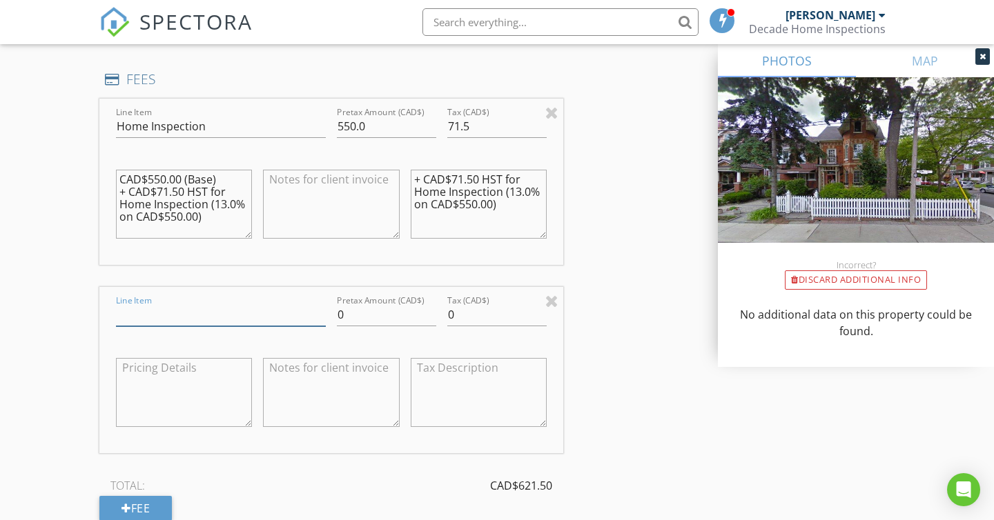
scroll to position [1213, 0]
paste input "Extra time & complexity adjustment"
type input "Extra time & complexity adjustment"
click at [389, 321] on input "0" at bounding box center [386, 317] width 99 height 23
type input "300"
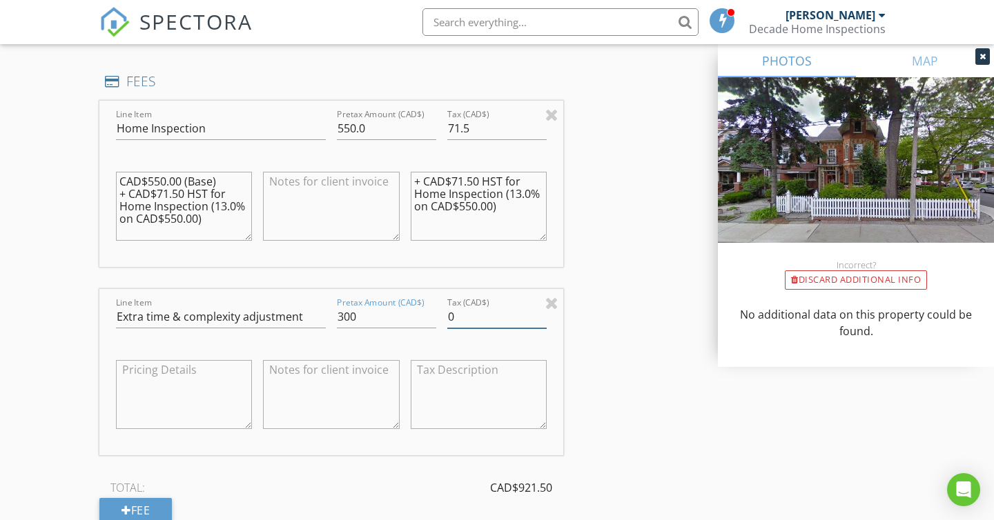
click at [485, 314] on input "0" at bounding box center [496, 317] width 99 height 23
click at [540, 312] on input "0.01" at bounding box center [496, 317] width 99 height 23
click at [540, 312] on input "0.02" at bounding box center [496, 317] width 99 height 23
drag, startPoint x: 485, startPoint y: 317, endPoint x: 423, endPoint y: 316, distance: 61.4
click at [423, 316] on div "Line Item Extra time & complexity adjustment Pretax Amount (CAD$) 300 Tax (CAD$…" at bounding box center [331, 372] width 464 height 166
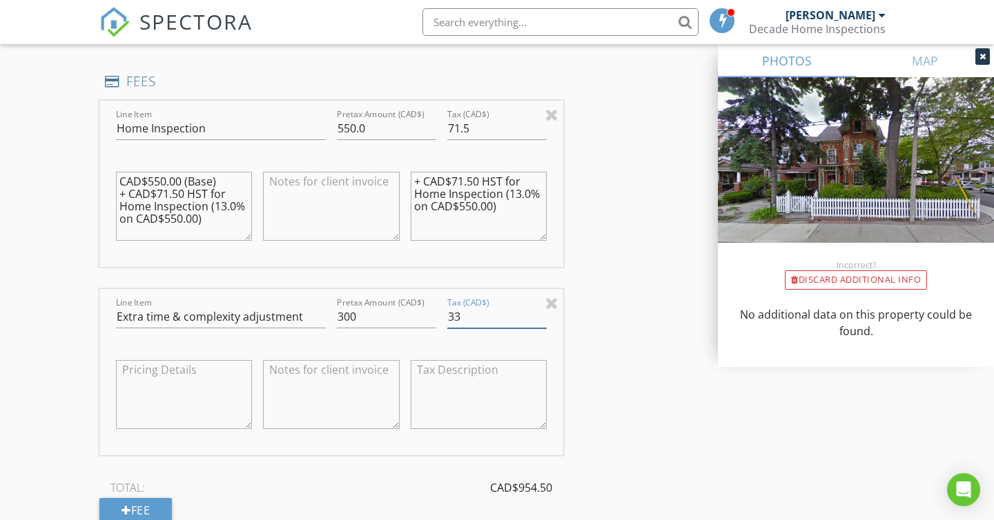
type input "3"
type input "0"
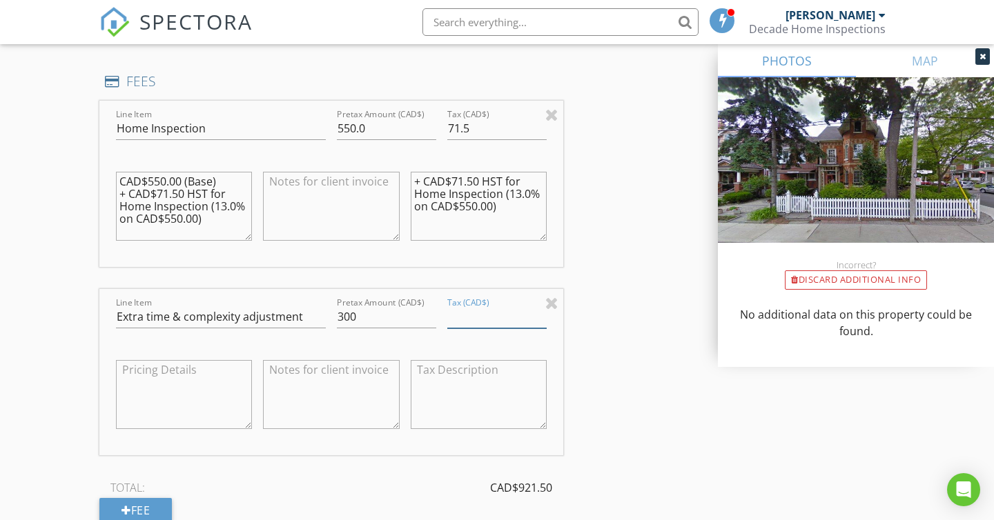
type input "0"
type input "39.00"
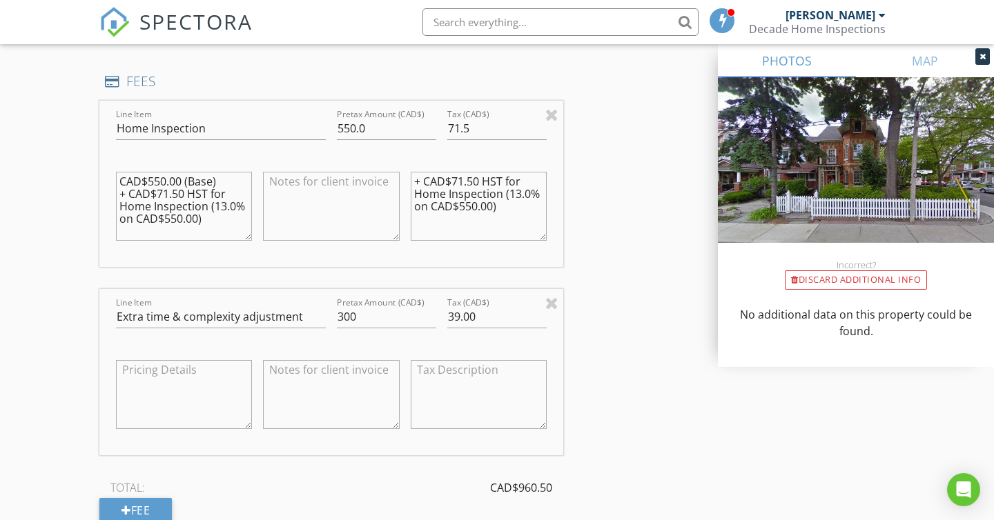
click at [183, 374] on textarea at bounding box center [184, 394] width 136 height 69
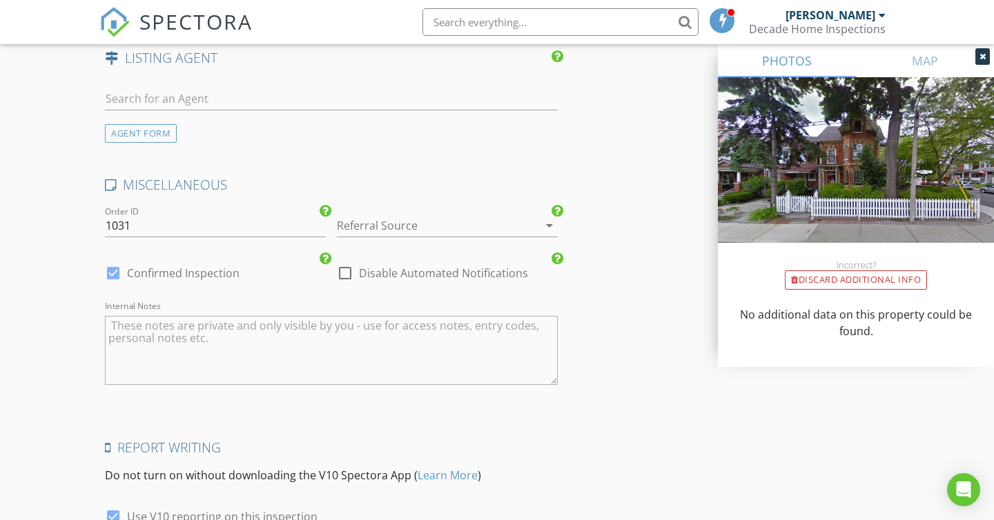
scroll to position [2159, 0]
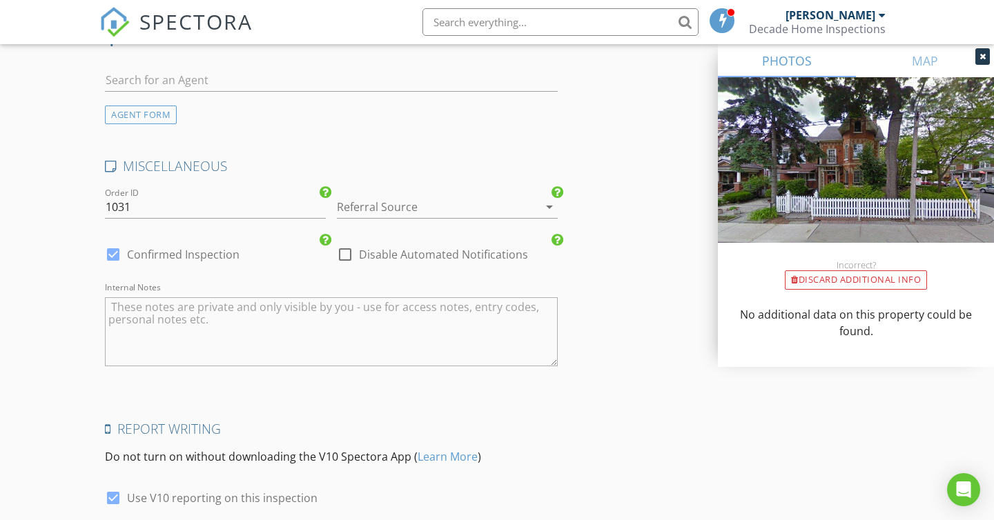
click at [418, 211] on div at bounding box center [428, 207] width 182 height 22
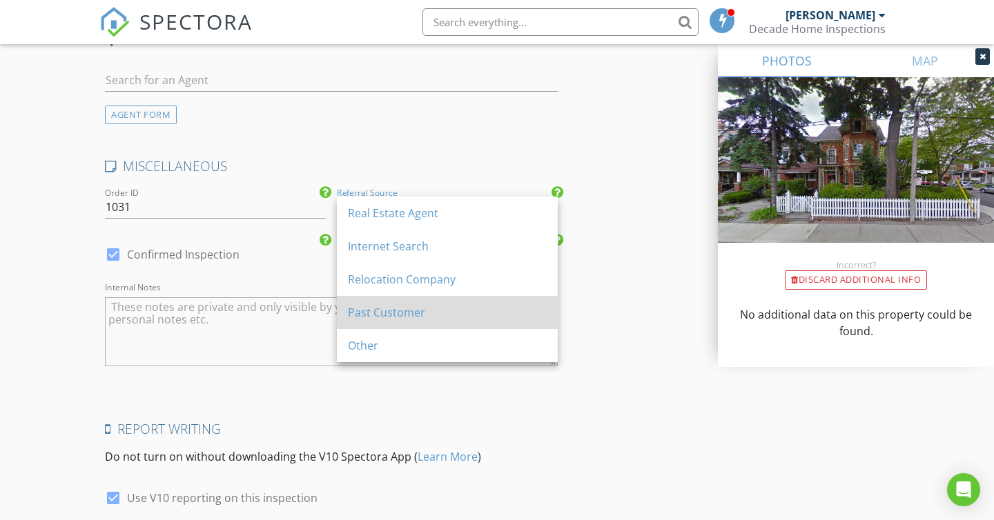
click at [412, 305] on div "Past Customer" at bounding box center [447, 312] width 199 height 17
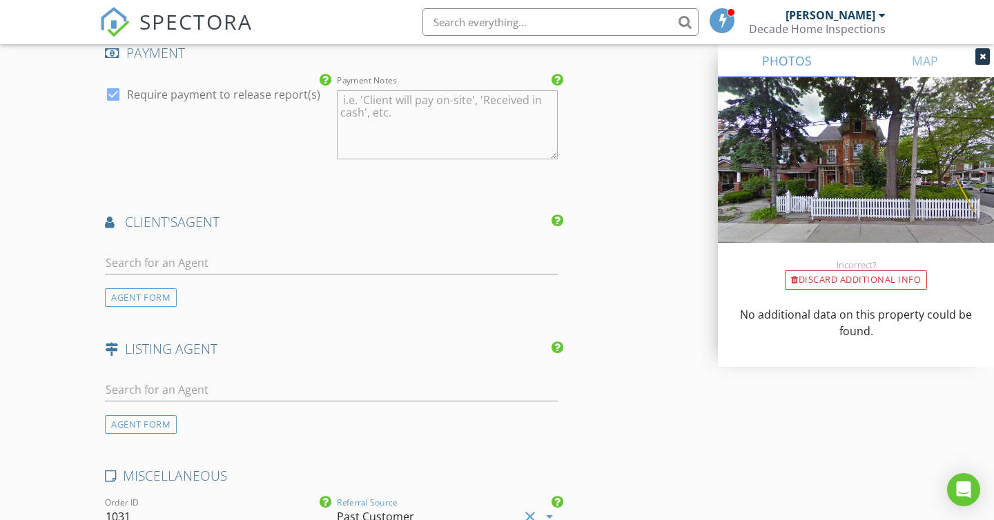
scroll to position [2275, 0]
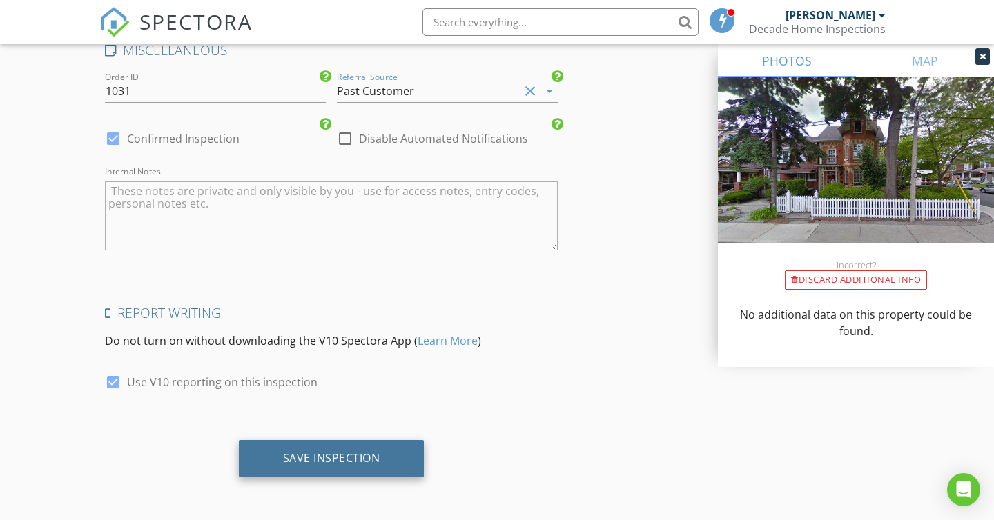
click at [357, 453] on div "Save Inspection" at bounding box center [331, 458] width 97 height 14
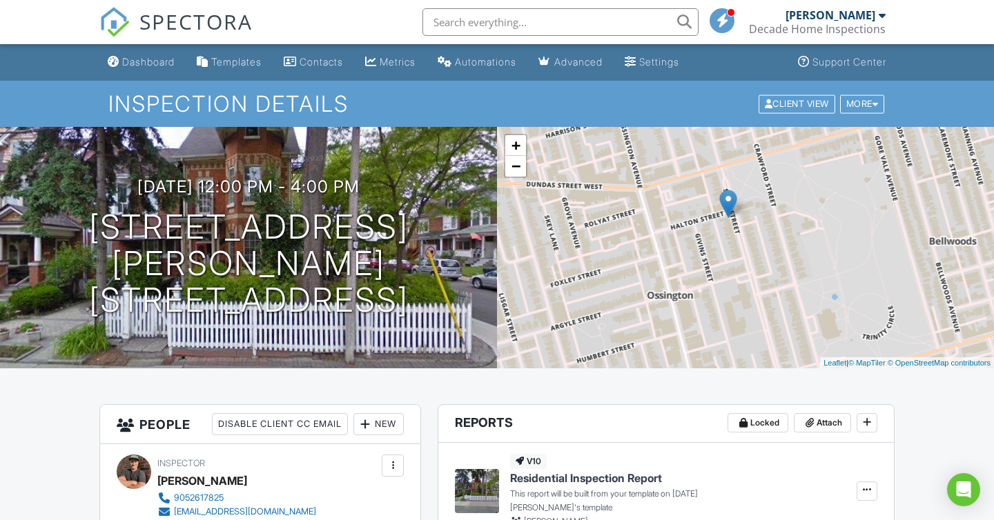
drag, startPoint x: 768, startPoint y: 294, endPoint x: 749, endPoint y: 263, distance: 36.6
click at [749, 263] on div "+ − Leaflet | © MapTiler © OpenStreetMap contributors" at bounding box center [745, 248] width 497 height 242
